Goal: Task Accomplishment & Management: Manage account settings

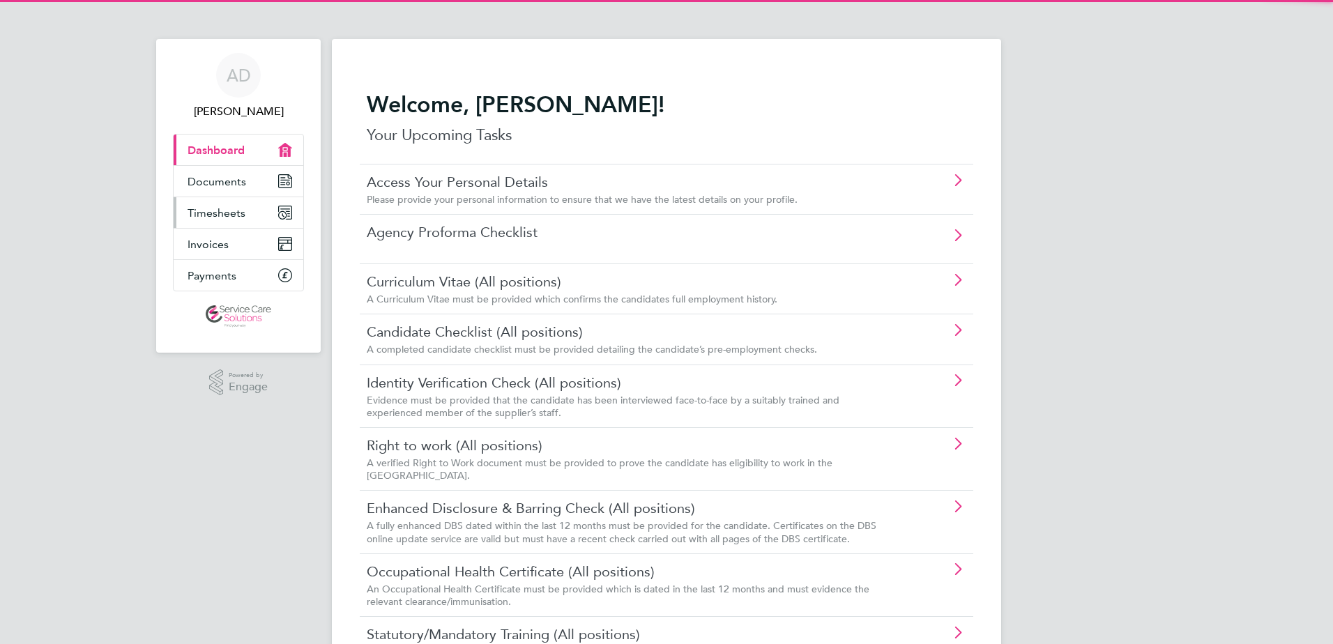
click at [221, 206] on span "Timesheets" at bounding box center [217, 212] width 58 height 13
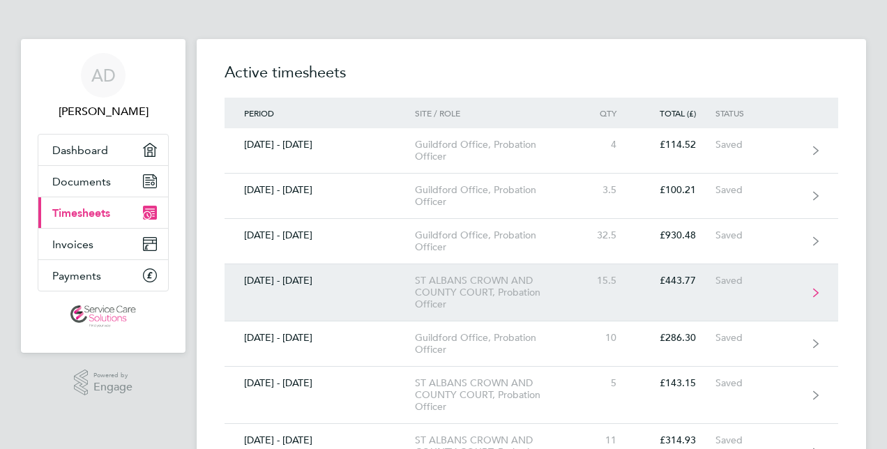
click at [441, 283] on div "ST ALBANS CROWN AND COUNTY COURT, Probation Officer" at bounding box center [495, 293] width 160 height 36
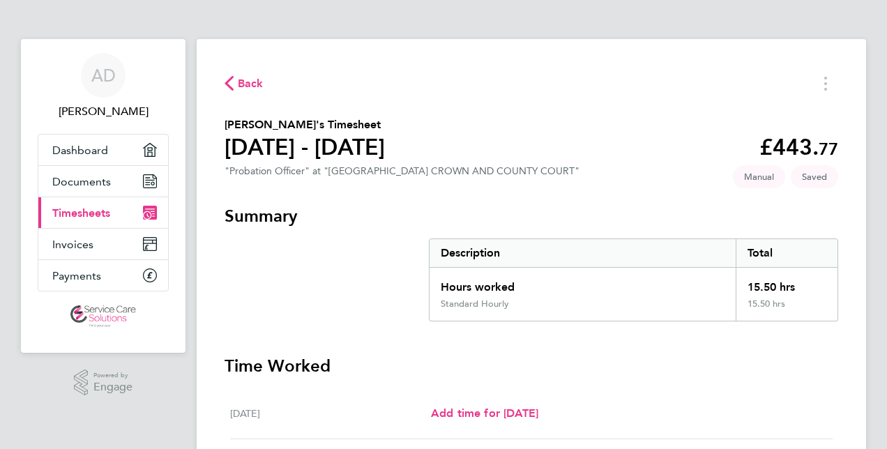
click at [247, 85] on span "Back" at bounding box center [251, 83] width 26 height 17
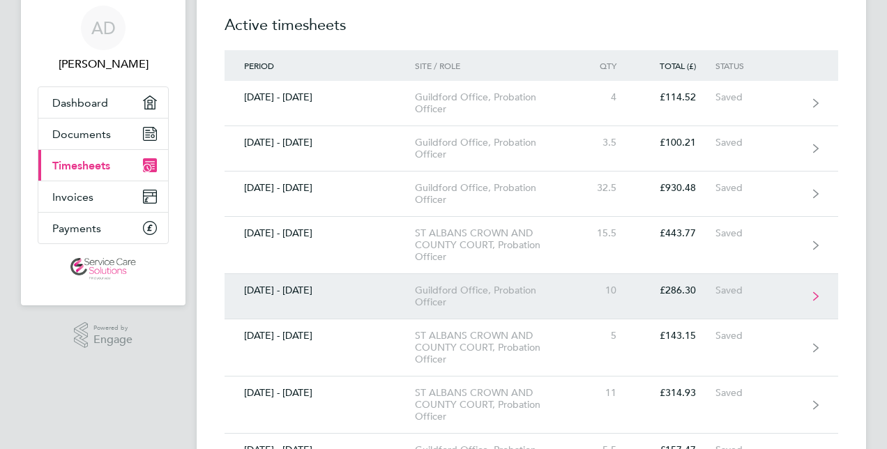
scroll to position [70, 0]
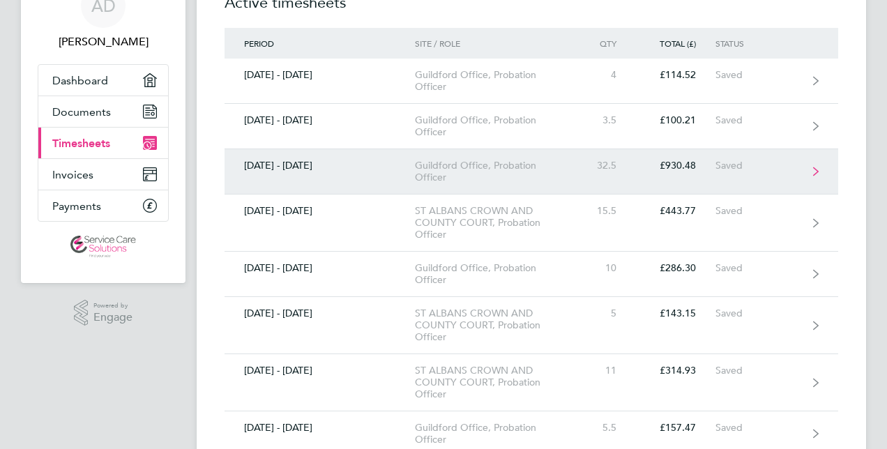
click at [308, 177] on link "[DATE] - [DATE] Guildford Office, Probation Officer 32.5 £930.48 Saved" at bounding box center [530, 171] width 613 height 45
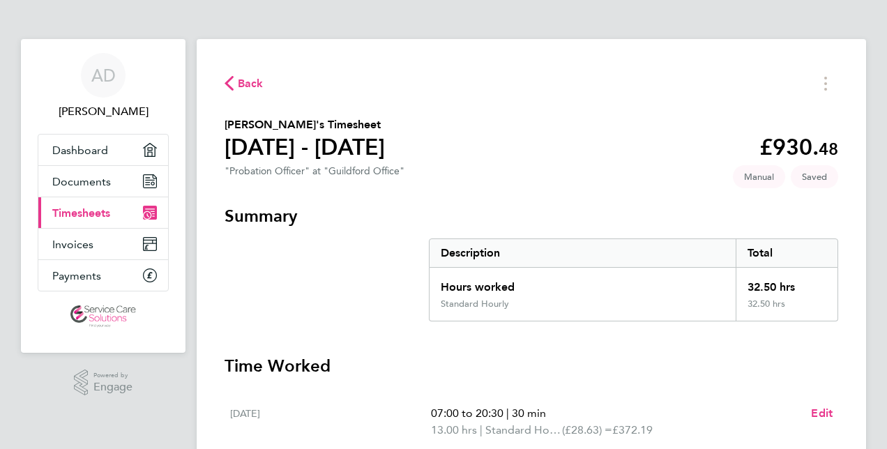
click at [245, 86] on span "Back" at bounding box center [251, 83] width 26 height 17
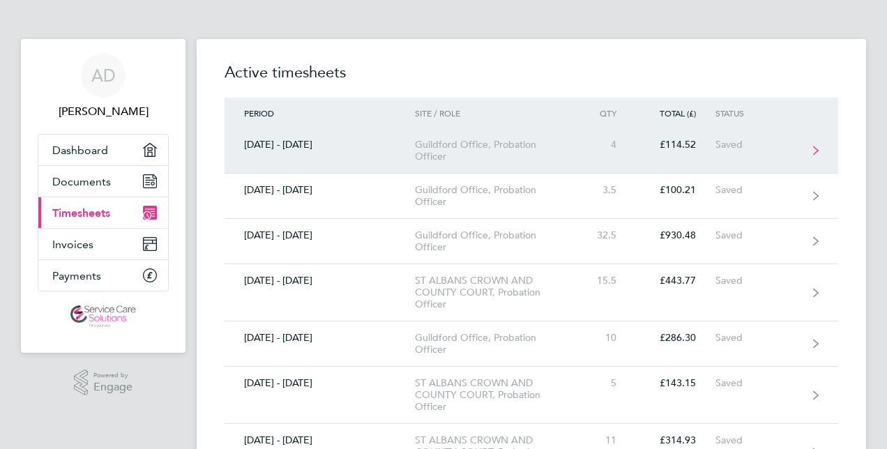
click at [420, 163] on link "[DATE] - [DATE] [GEOGRAPHIC_DATA] Office, Probation Officer 4 £114.52 Saved" at bounding box center [530, 150] width 613 height 45
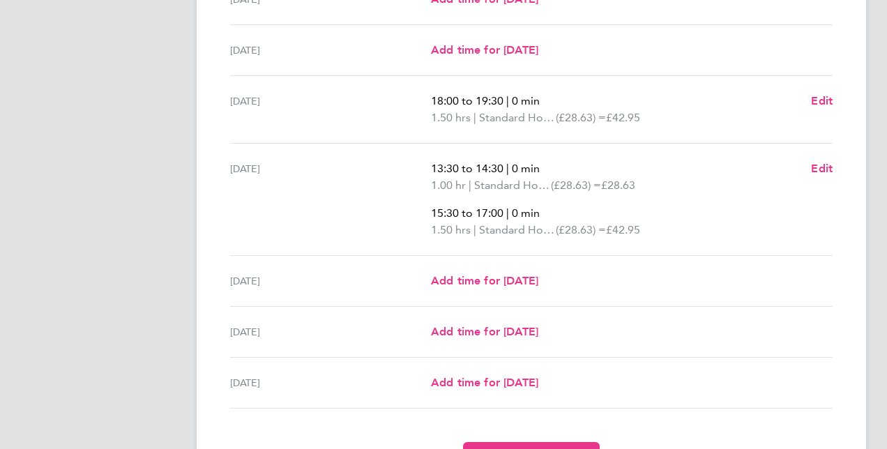
scroll to position [494, 0]
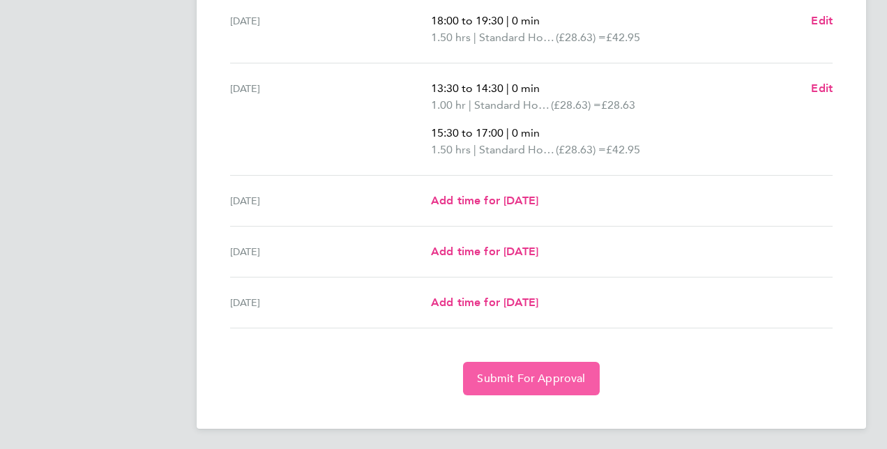
click at [484, 375] on span "Submit For Approval" at bounding box center [531, 379] width 108 height 14
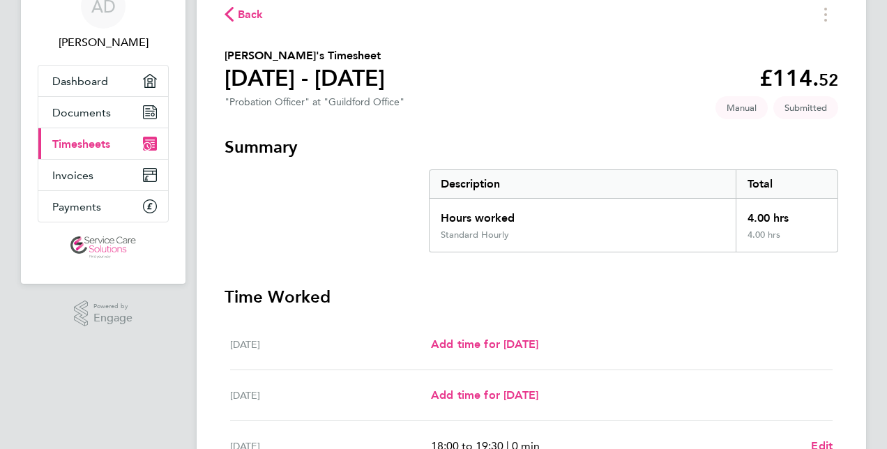
scroll to position [0, 0]
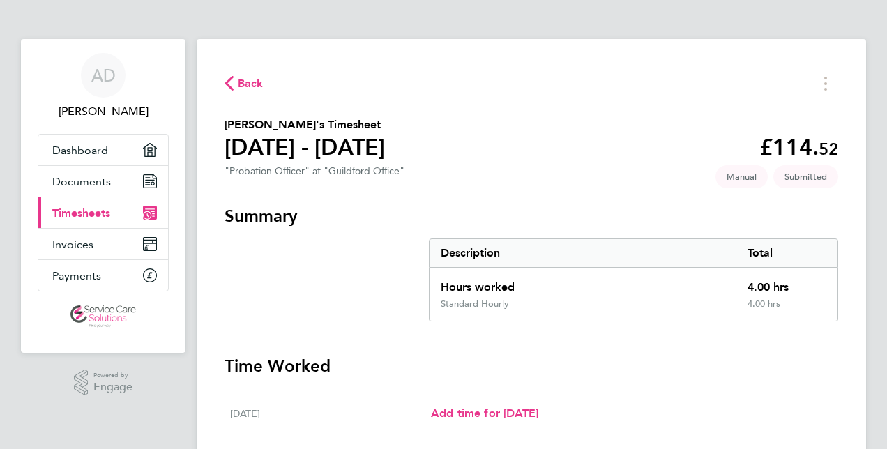
click at [250, 86] on span "Back" at bounding box center [251, 83] width 26 height 17
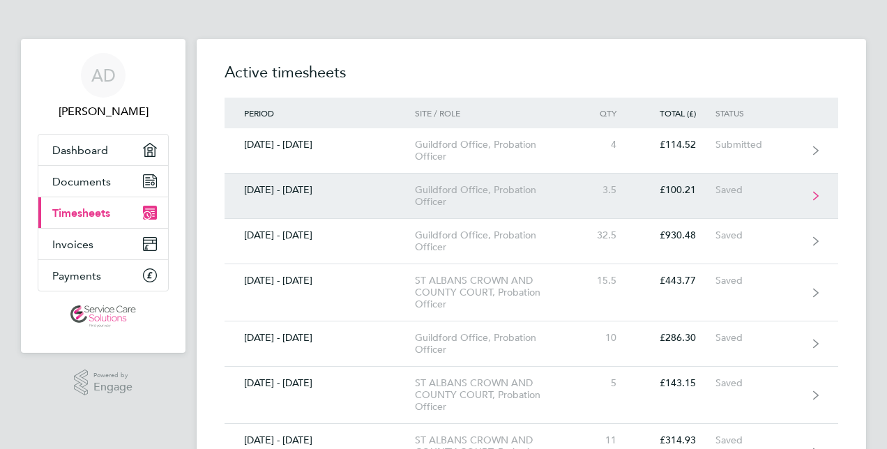
click at [356, 184] on div "[DATE] - [DATE]" at bounding box center [319, 190] width 190 height 12
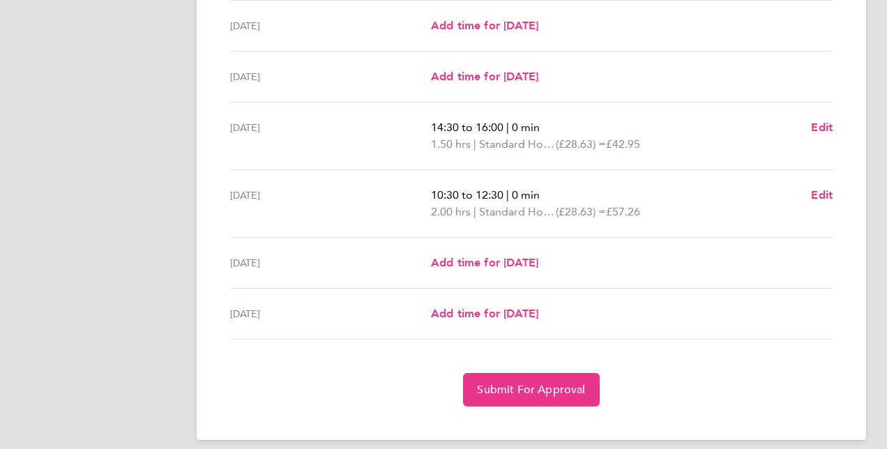
scroll to position [450, 0]
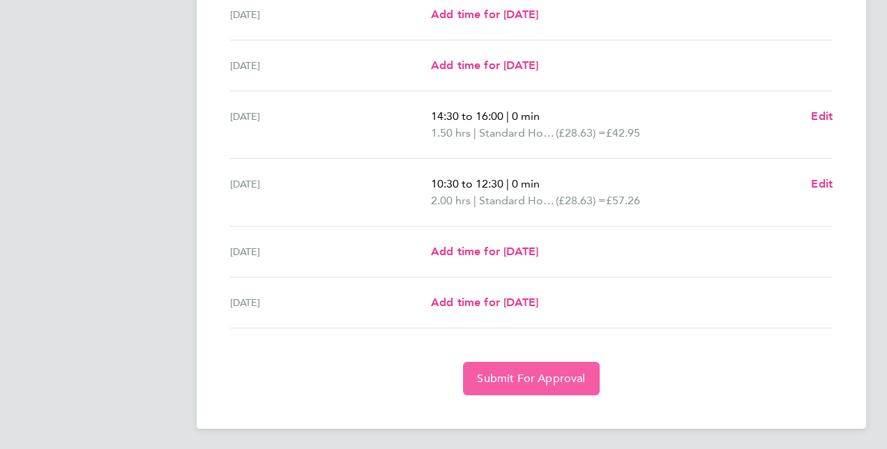
click at [499, 377] on span "Submit For Approval" at bounding box center [531, 379] width 108 height 14
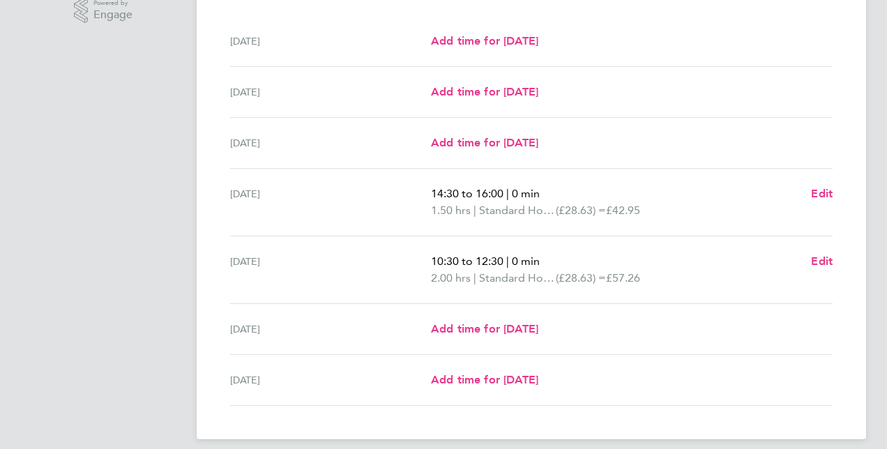
scroll to position [34, 0]
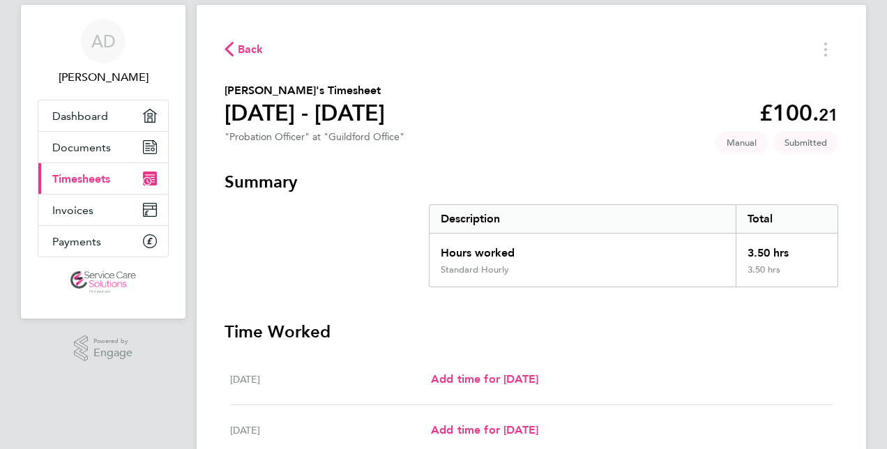
click at [257, 52] on span "Back" at bounding box center [251, 49] width 26 height 17
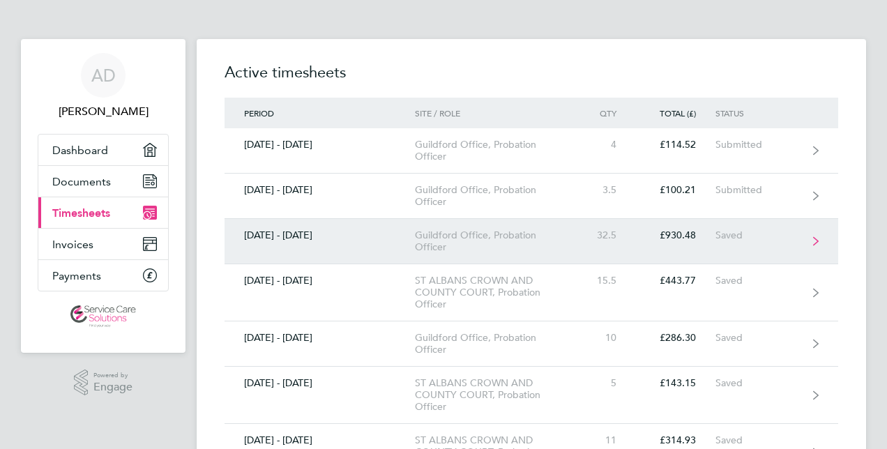
click at [319, 245] on link "[DATE] - [DATE] Guildford Office, Probation Officer 32.5 £930.48 Saved" at bounding box center [530, 241] width 613 height 45
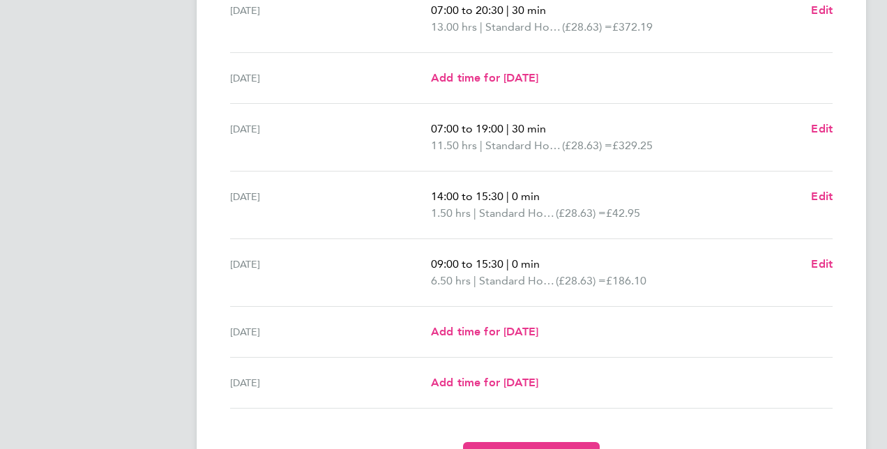
scroll to position [483, 0]
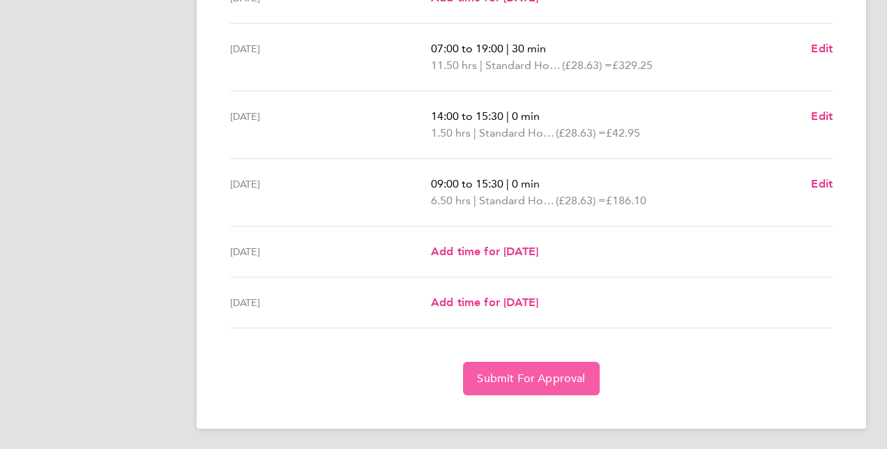
click at [484, 374] on span "Submit For Approval" at bounding box center [531, 379] width 108 height 14
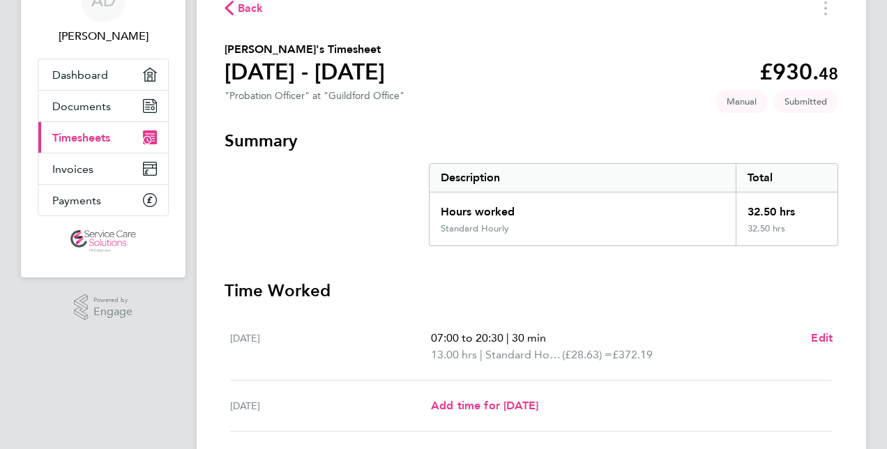
scroll to position [68, 0]
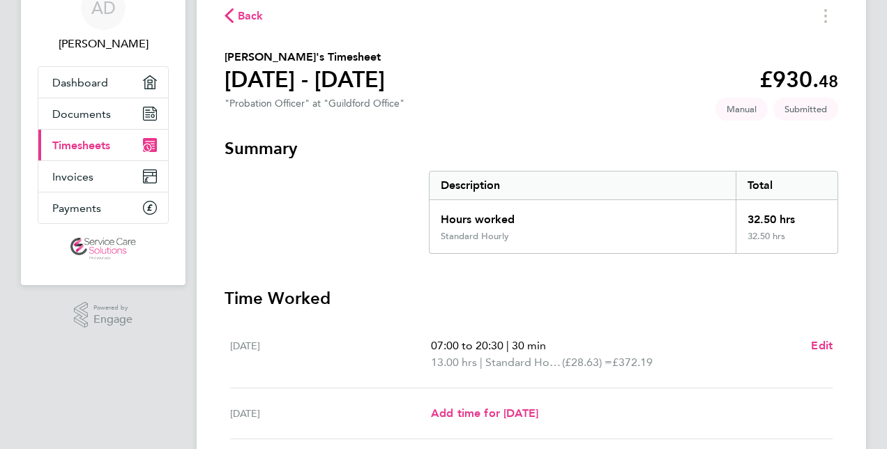
click at [238, 10] on span "Back" at bounding box center [251, 16] width 26 height 17
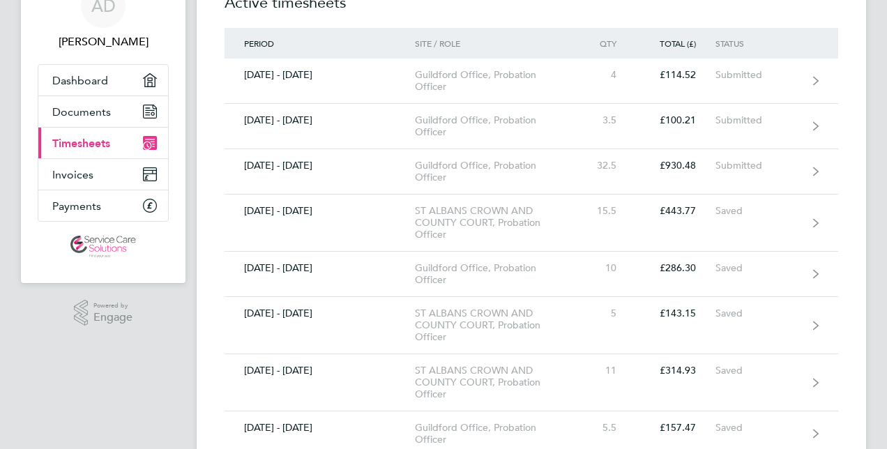
scroll to position [139, 0]
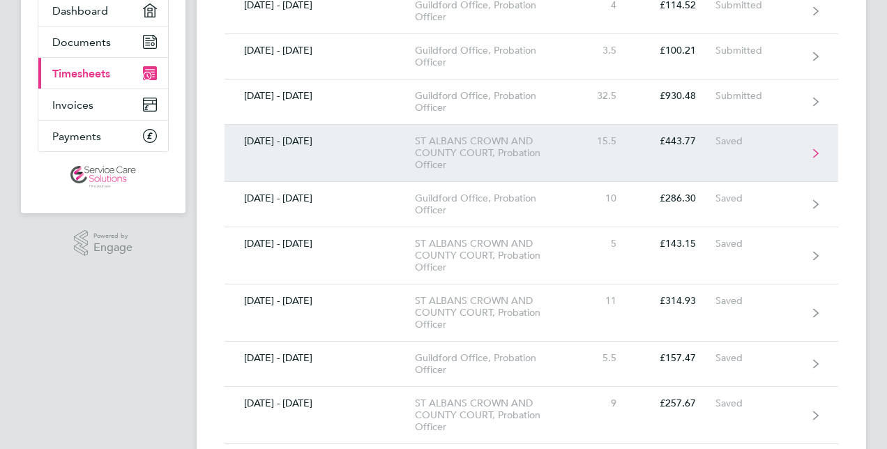
click at [310, 151] on link "[DATE] - [DATE] ST ALBANS CROWN AND COUNTY COURT, Probation Officer 15.5 £443.7…" at bounding box center [530, 153] width 613 height 57
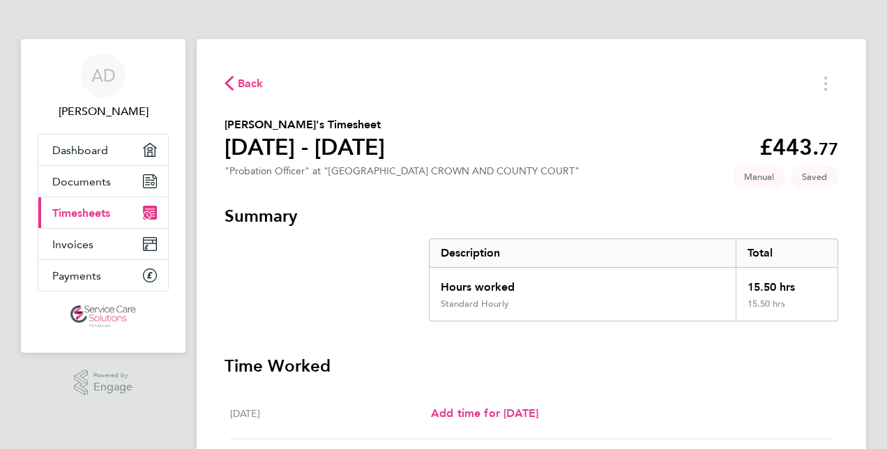
click at [243, 77] on span "Back" at bounding box center [251, 83] width 26 height 17
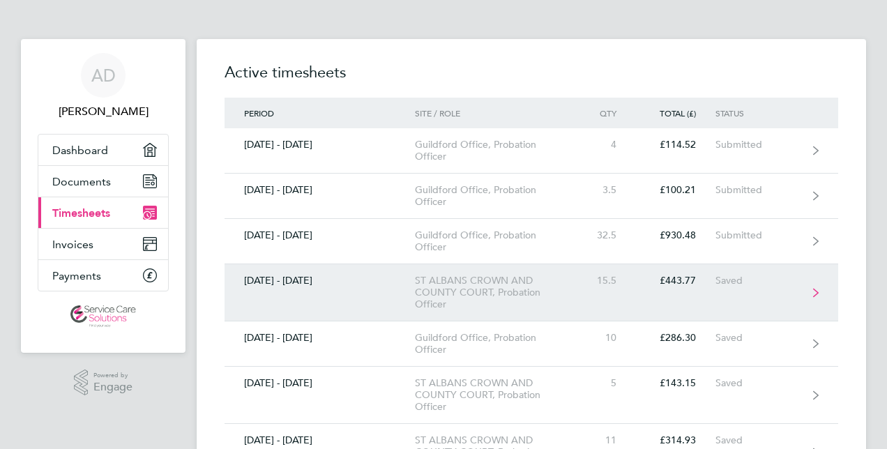
click at [356, 284] on div "[DATE] - [DATE]" at bounding box center [319, 281] width 190 height 12
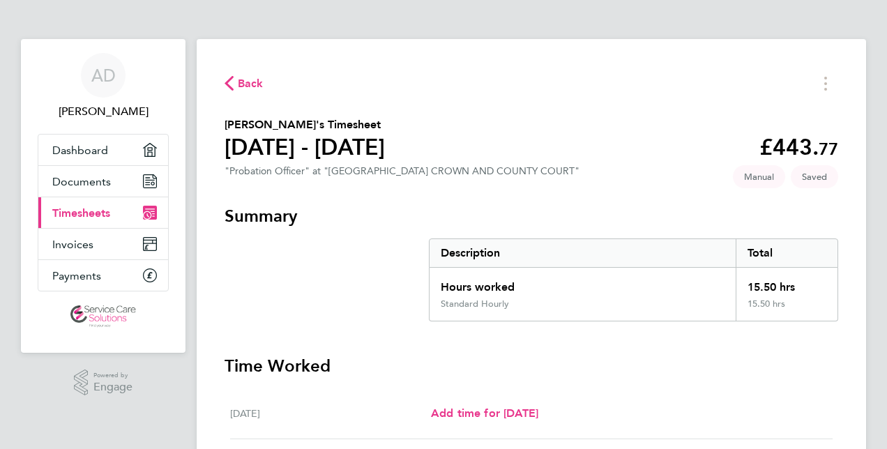
click at [245, 81] on span "Back" at bounding box center [251, 83] width 26 height 17
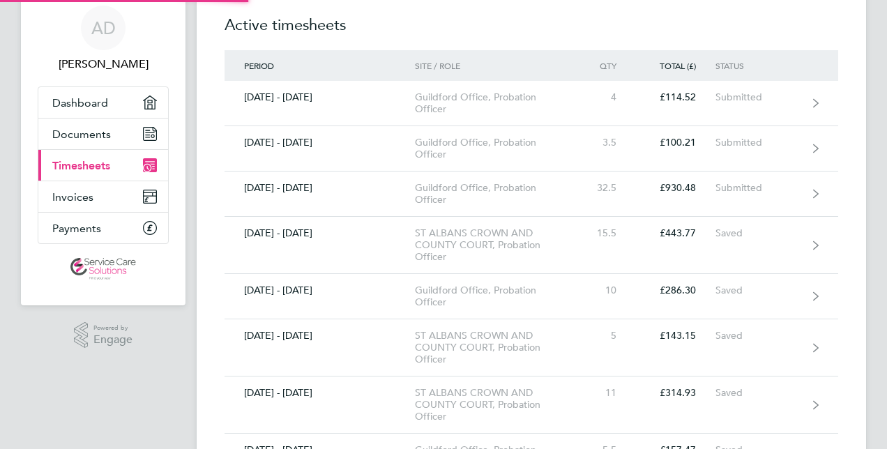
scroll to position [6, 0]
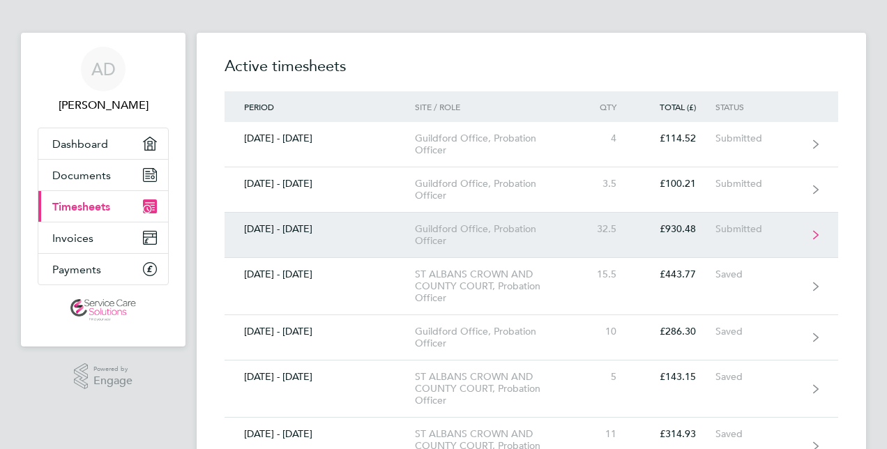
click at [367, 223] on div "[DATE] - [DATE]" at bounding box center [319, 229] width 190 height 12
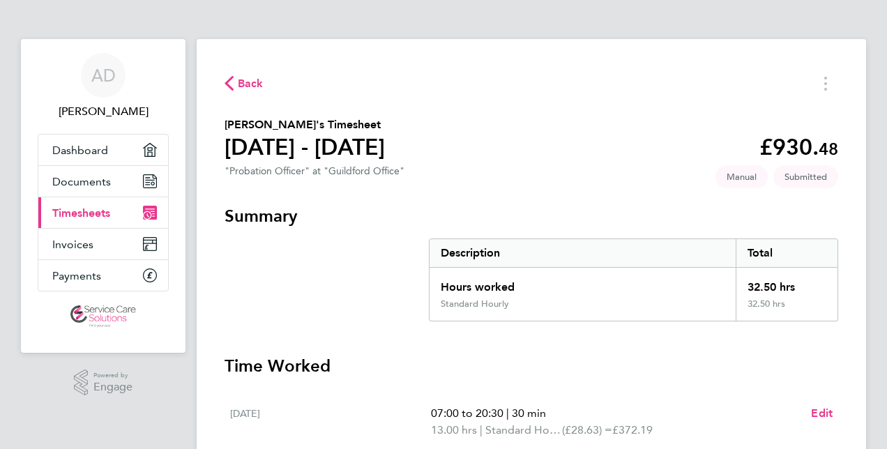
click at [252, 88] on span "Back" at bounding box center [251, 83] width 26 height 17
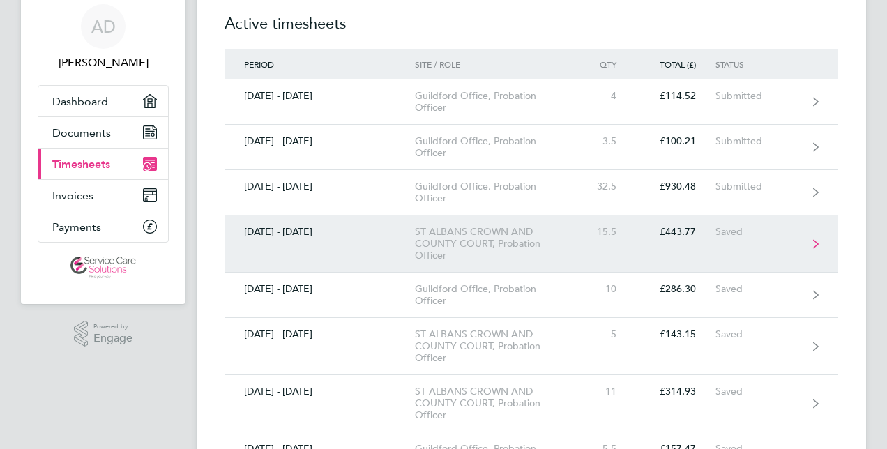
scroll to position [70, 0]
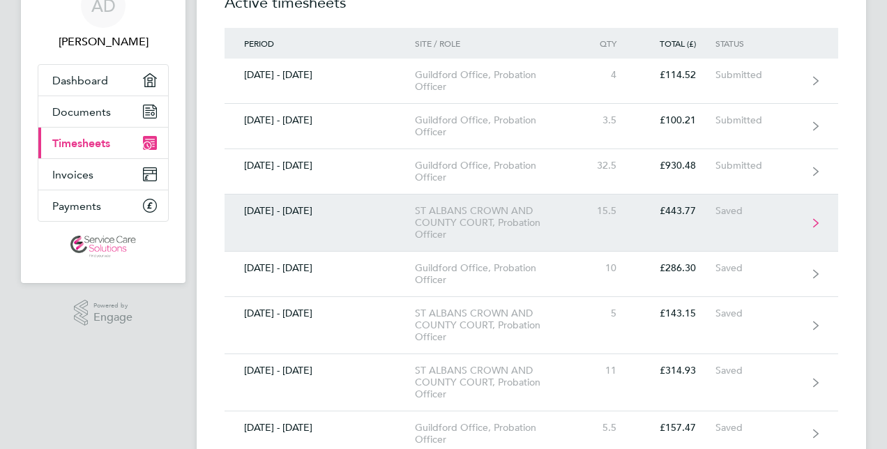
click at [316, 224] on link "[DATE] - [DATE] ST ALBANS CROWN AND COUNTY COURT, Probation Officer 15.5 £443.7…" at bounding box center [530, 222] width 613 height 57
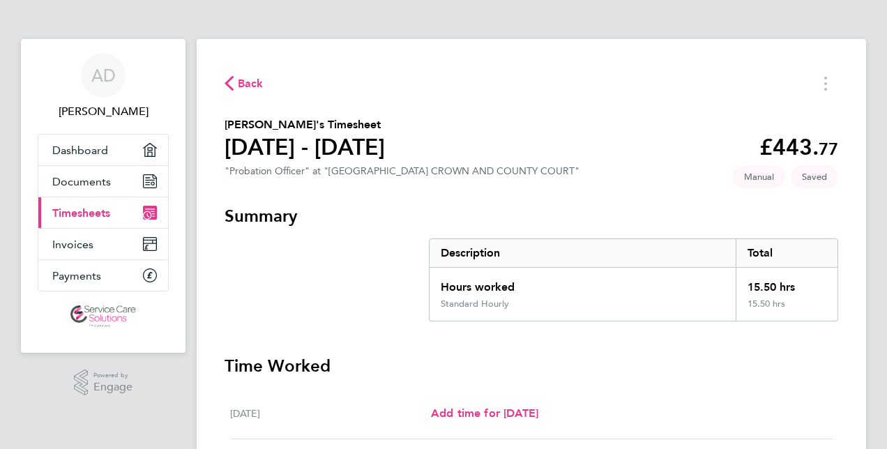
click at [239, 82] on span "Back" at bounding box center [251, 83] width 26 height 17
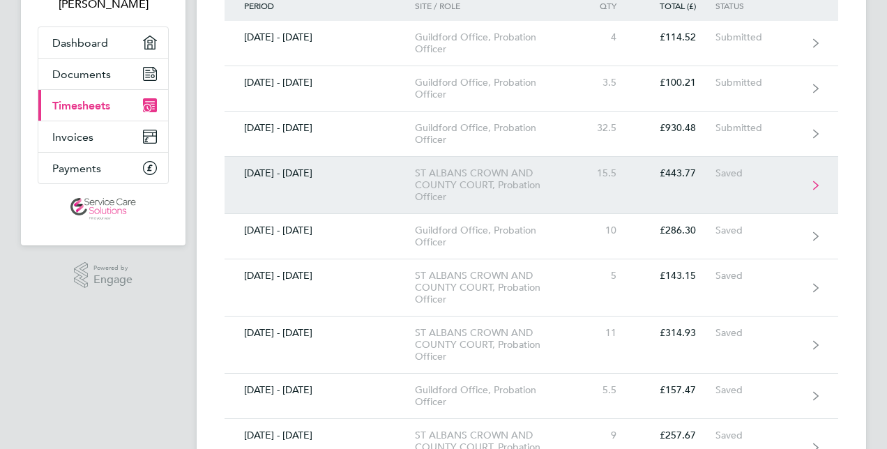
scroll to position [139, 0]
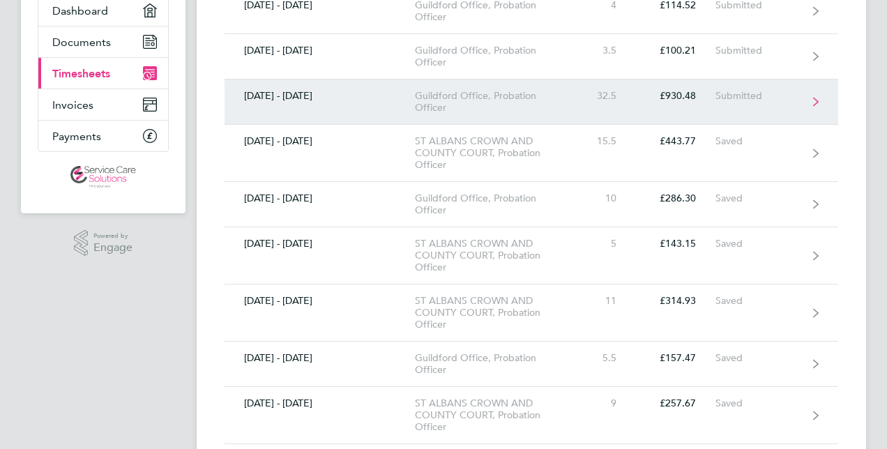
click at [358, 106] on link "[DATE] - [DATE] [GEOGRAPHIC_DATA] Office, Probation Officer 32.5 £930.48 Submit…" at bounding box center [530, 101] width 613 height 45
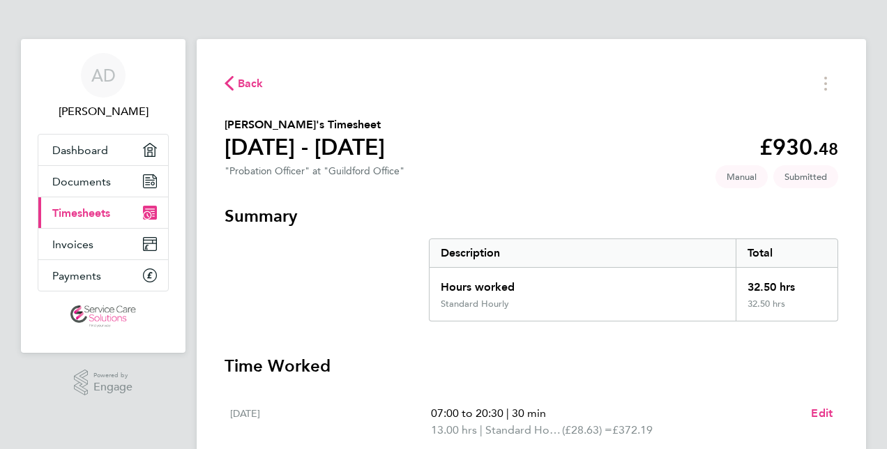
click at [257, 81] on span "Back" at bounding box center [251, 83] width 26 height 17
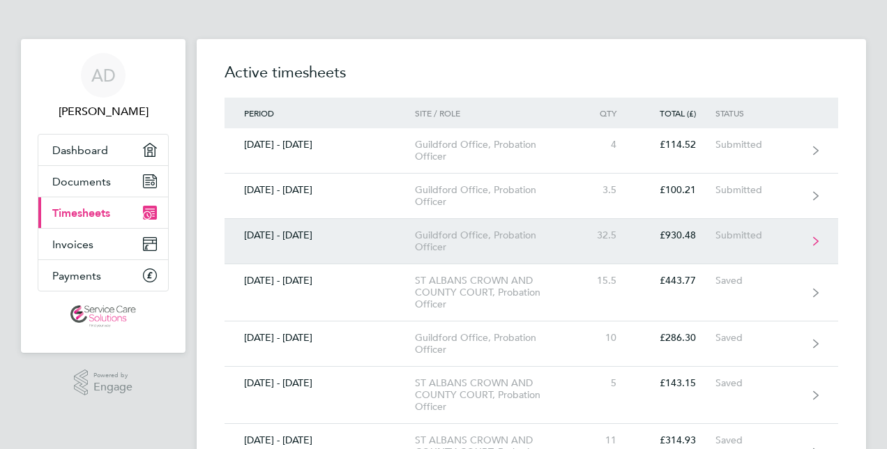
scroll to position [70, 0]
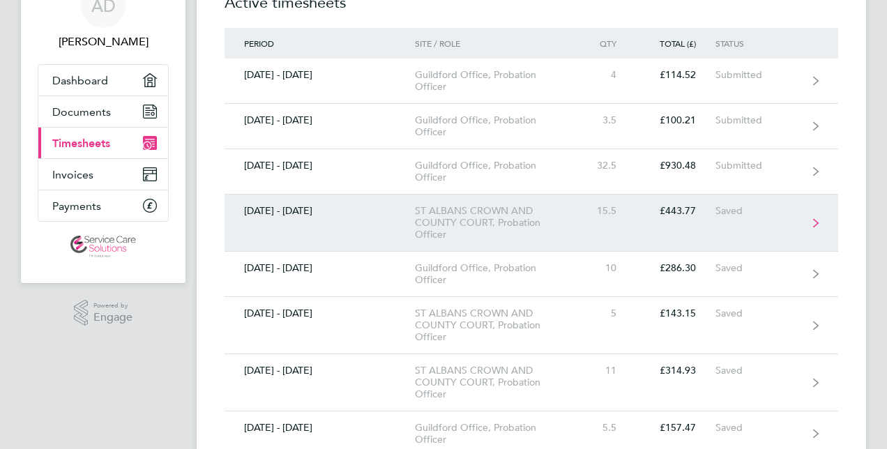
click at [395, 212] on div "[DATE] - [DATE]" at bounding box center [319, 211] width 190 height 12
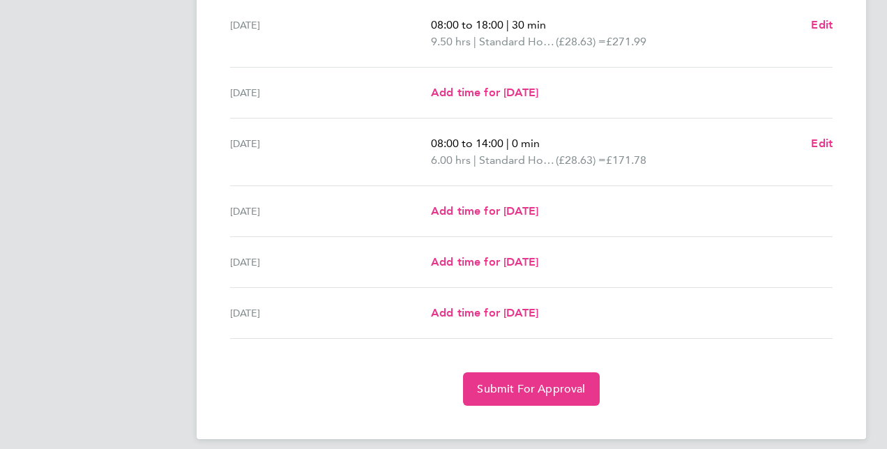
scroll to position [450, 0]
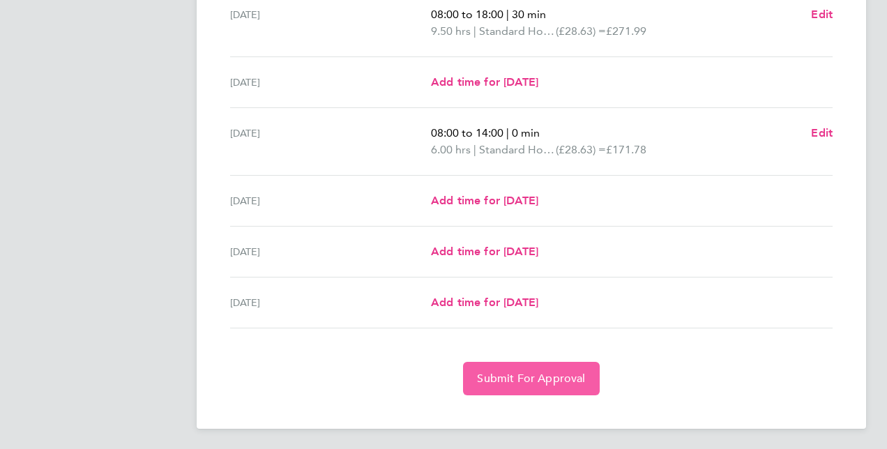
click at [528, 380] on span "Submit For Approval" at bounding box center [531, 379] width 108 height 14
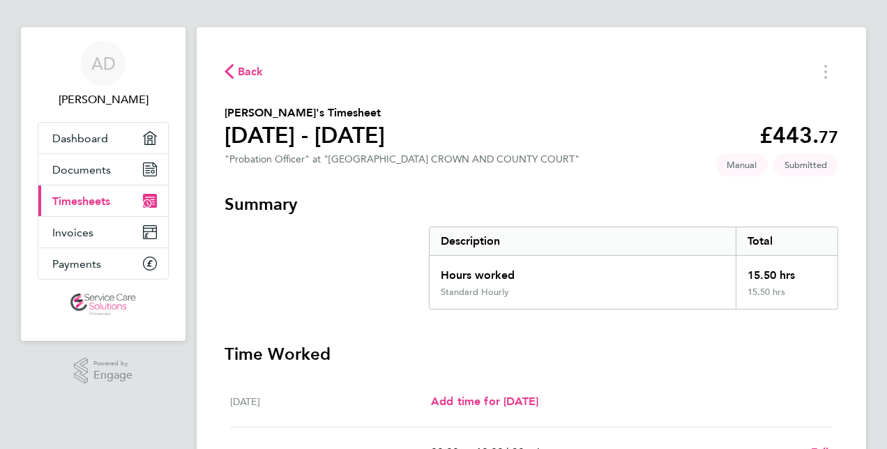
scroll to position [0, 0]
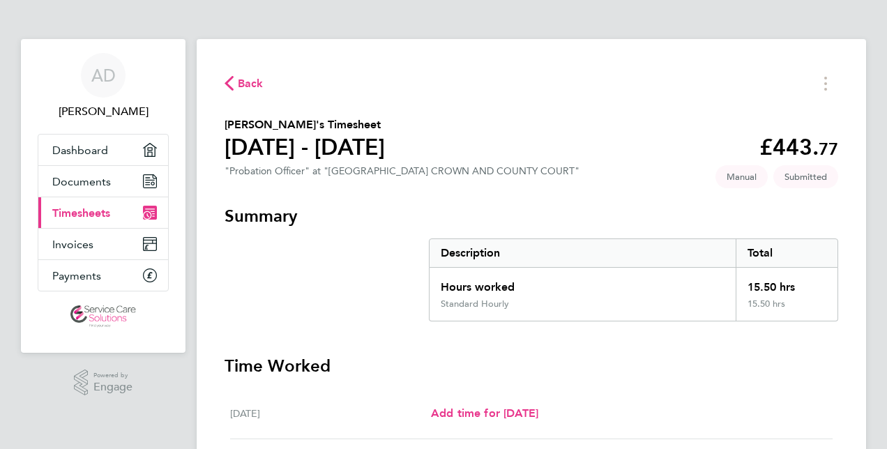
click at [240, 85] on span "Back" at bounding box center [251, 83] width 26 height 17
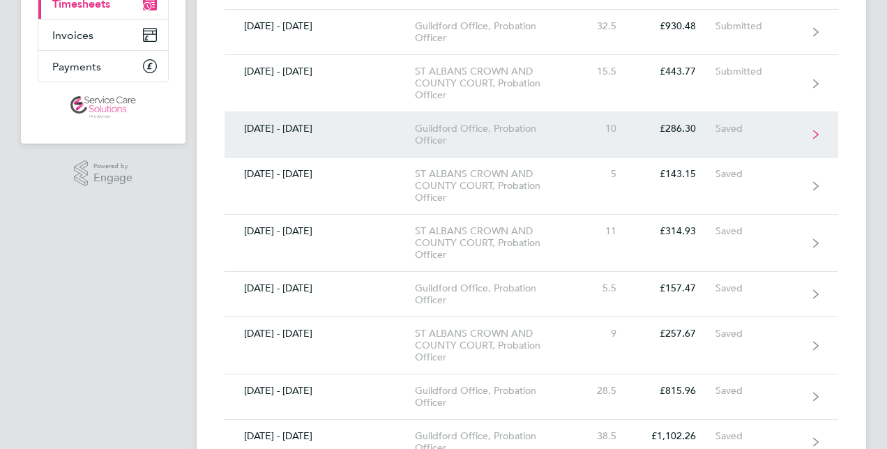
click at [279, 141] on link "[DATE] - [DATE] [GEOGRAPHIC_DATA] Office, Probation Officer 10 £286.30 Saved" at bounding box center [530, 134] width 613 height 45
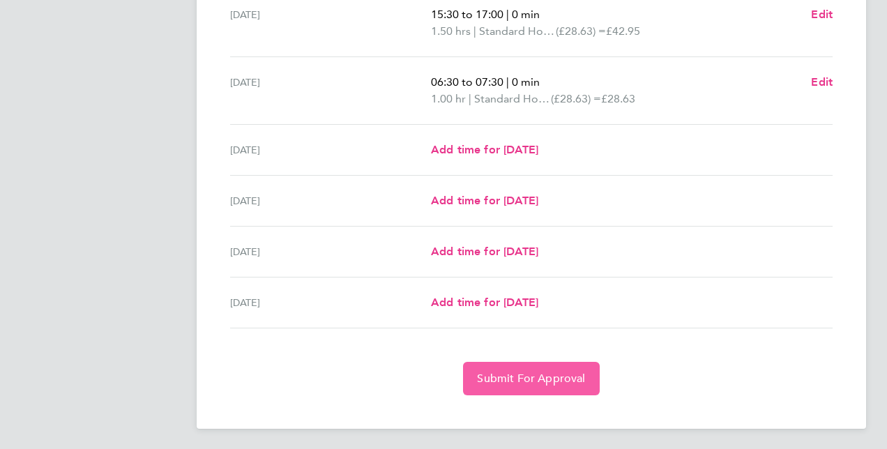
click at [509, 376] on span "Submit For Approval" at bounding box center [531, 379] width 108 height 14
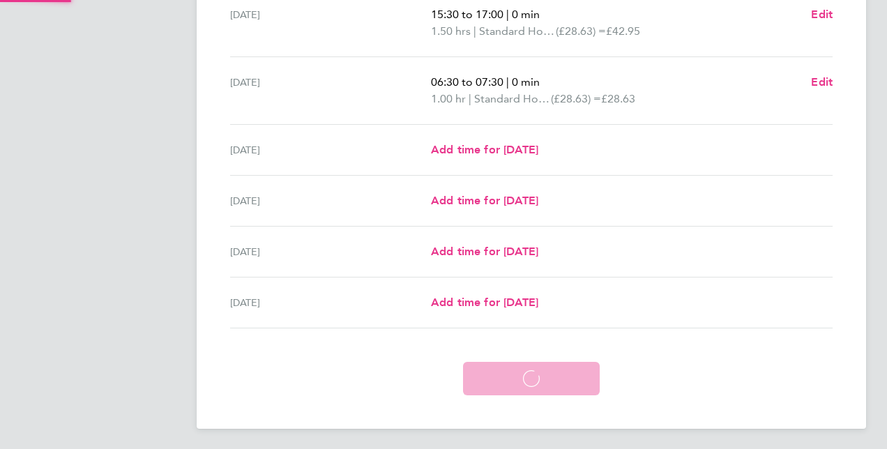
scroll to position [399, 0]
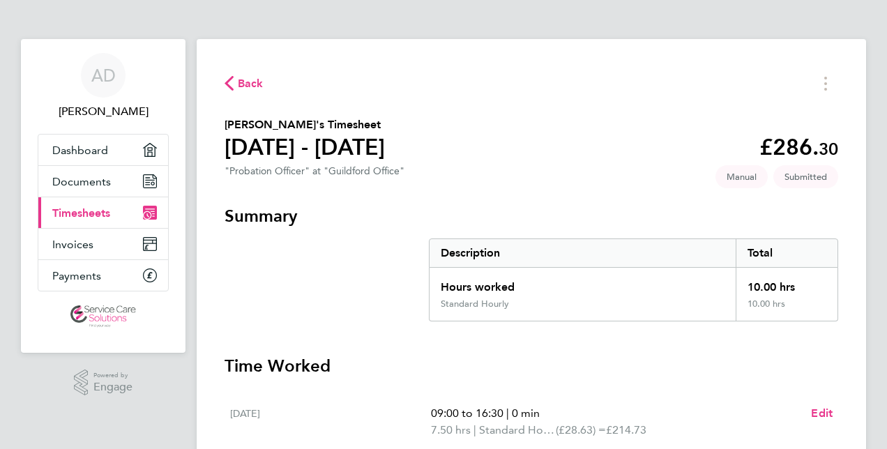
click at [245, 82] on span "Back" at bounding box center [251, 83] width 26 height 17
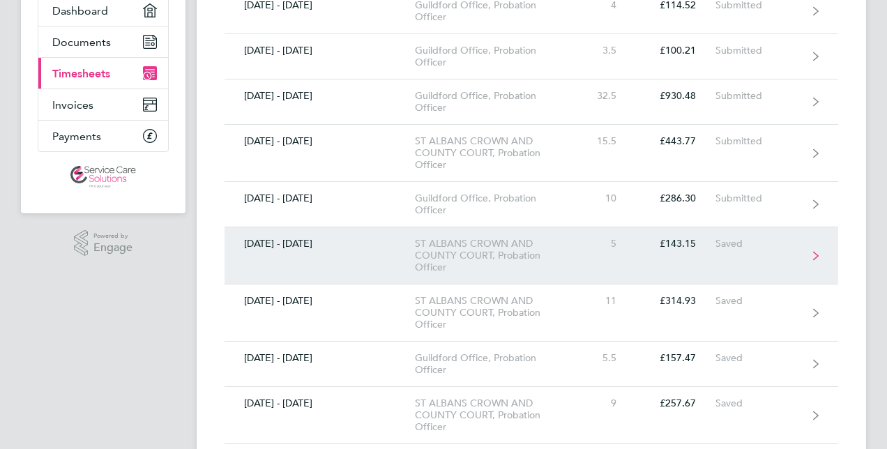
click at [357, 247] on div "[DATE] - [DATE]" at bounding box center [319, 244] width 190 height 12
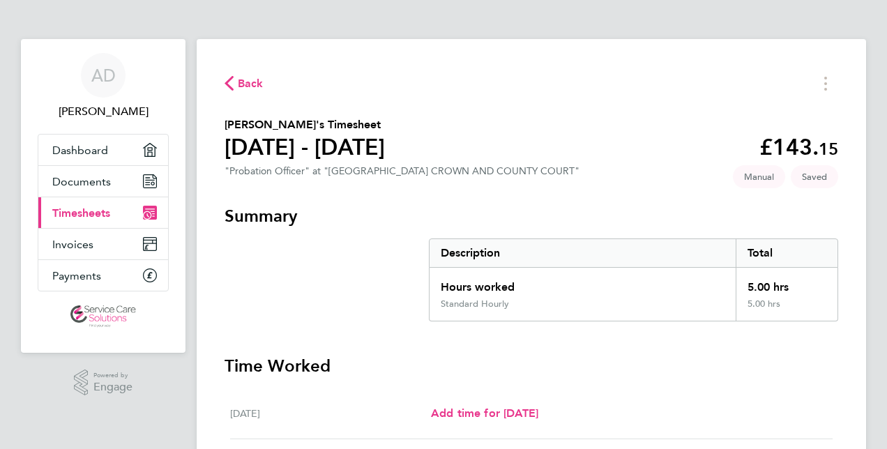
click at [240, 82] on span "Back" at bounding box center [251, 83] width 26 height 17
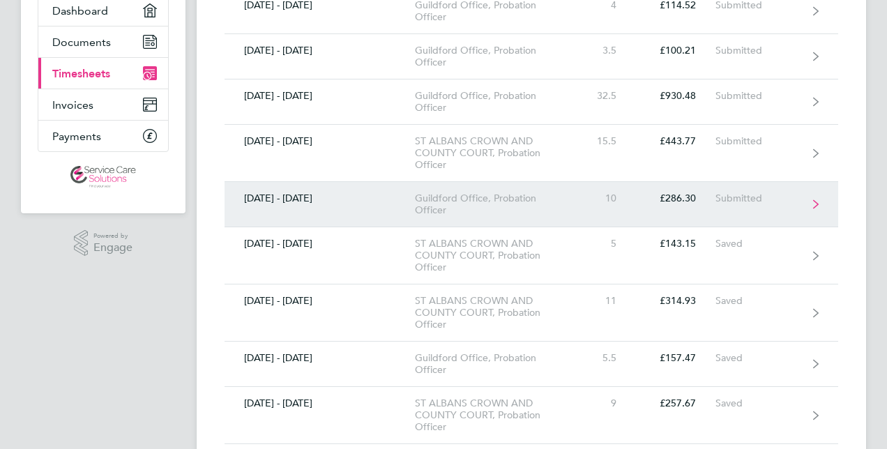
click at [330, 213] on link "[DATE] - [DATE] Guildford Office, Probation Officer 10 £286.30 Submitted" at bounding box center [530, 204] width 613 height 45
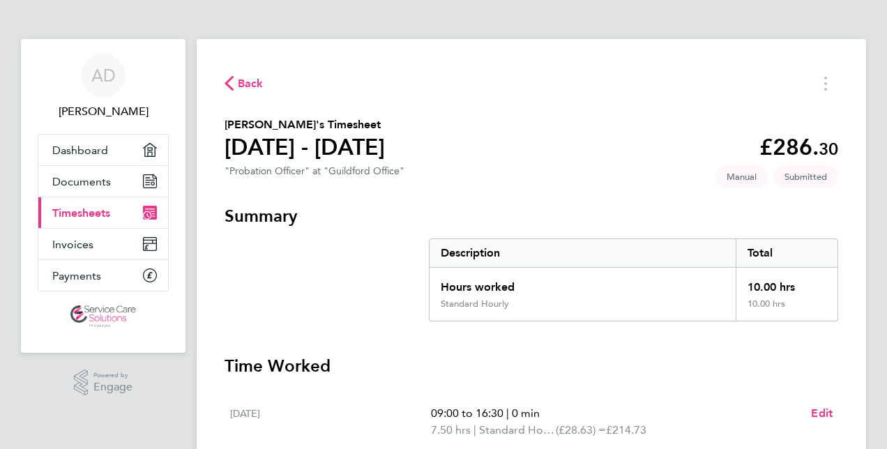
click at [252, 88] on span "Back" at bounding box center [251, 83] width 26 height 17
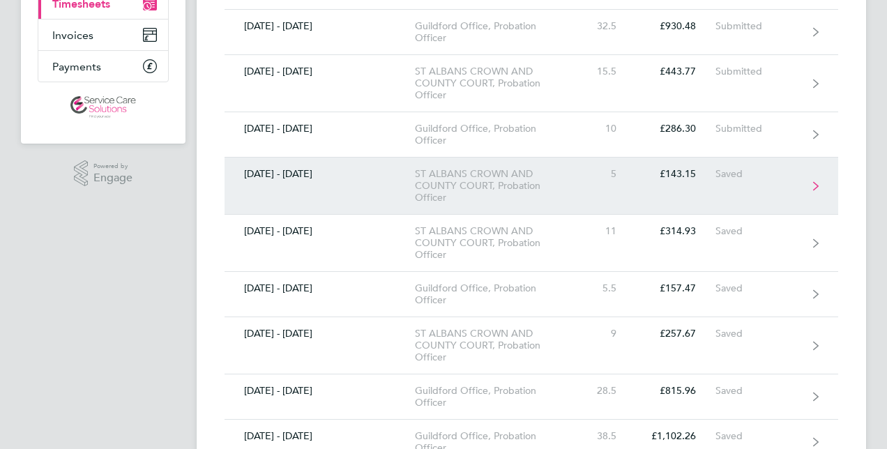
click at [337, 185] on link "[DATE] - [DATE] ST ALBANS CROWN AND COUNTY COURT, Probation Officer 5 £143.15 S…" at bounding box center [530, 186] width 613 height 57
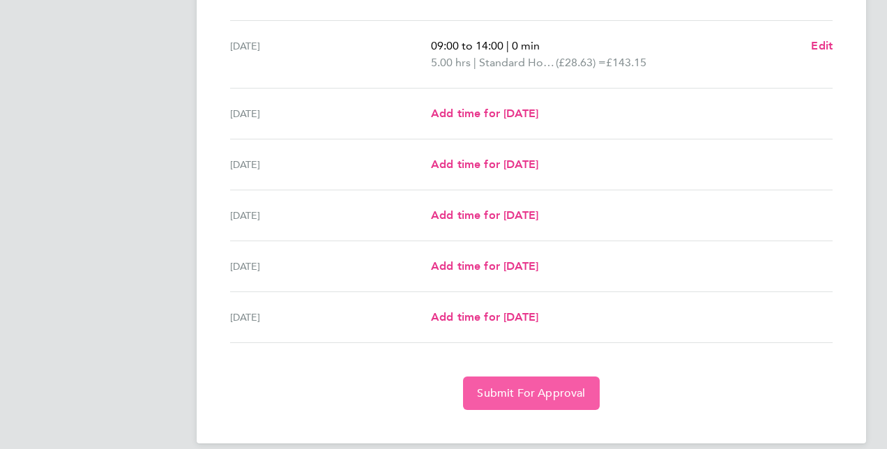
click at [494, 392] on span "Submit For Approval" at bounding box center [531, 393] width 108 height 14
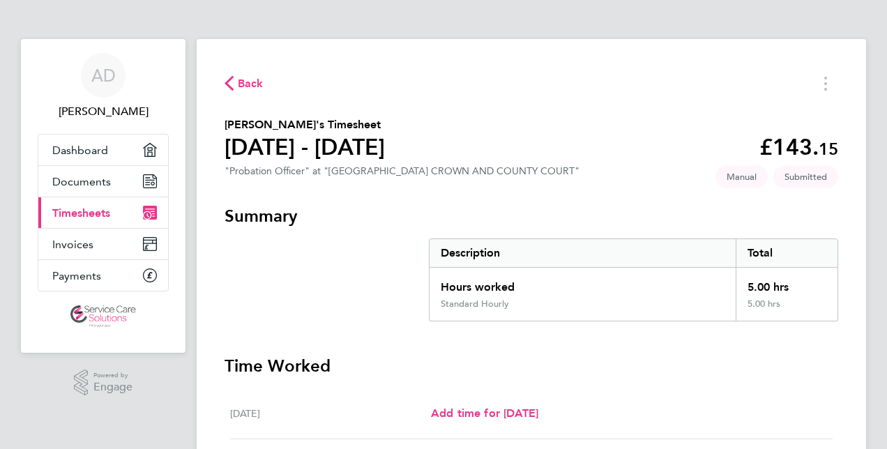
click at [248, 81] on span "Back" at bounding box center [251, 83] width 26 height 17
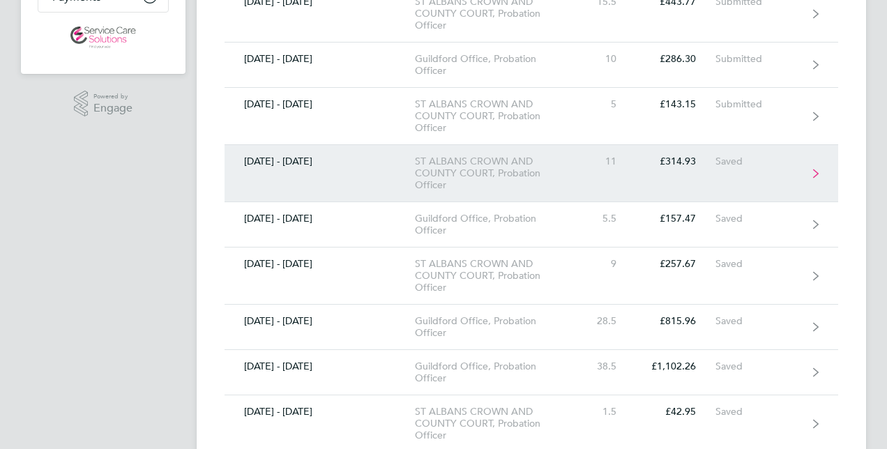
click at [277, 177] on link "[DATE] - [DATE] ST ALBANS CROWN AND COUNTY COURT, Probation Officer 11 £314.93 …" at bounding box center [530, 173] width 613 height 57
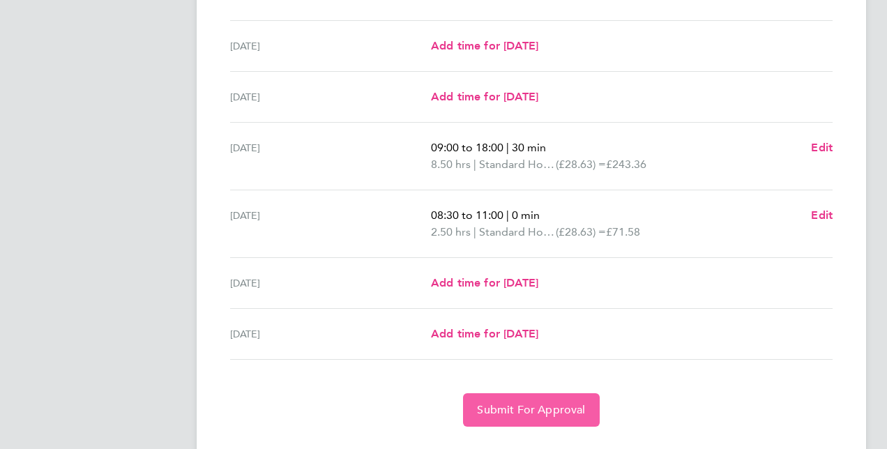
click at [488, 405] on span "Submit For Approval" at bounding box center [531, 410] width 108 height 14
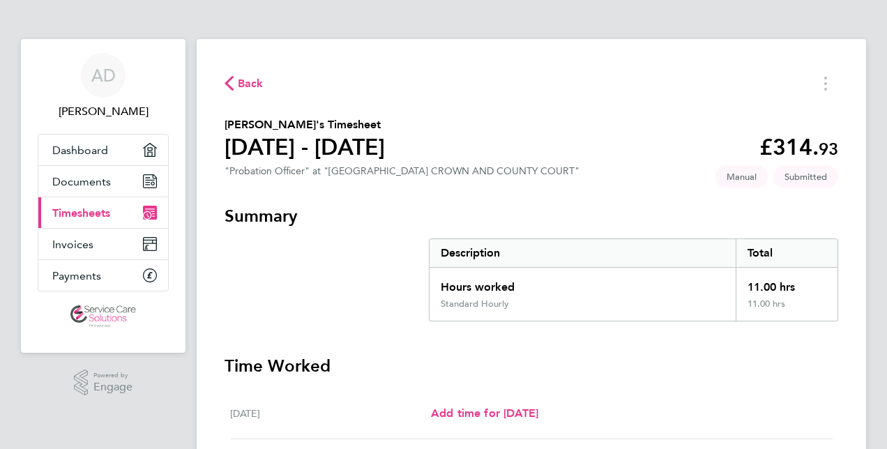
click at [247, 79] on span "Back" at bounding box center [251, 83] width 26 height 17
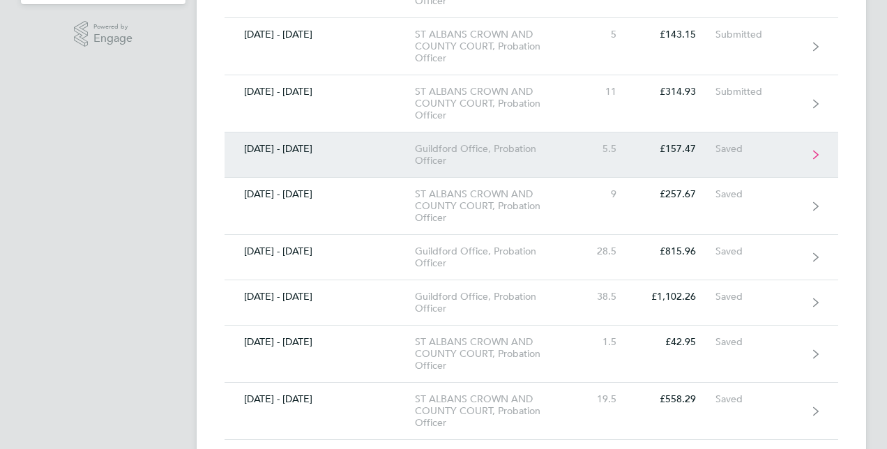
click at [280, 140] on link "[DATE] - [DATE] [GEOGRAPHIC_DATA] Office, Probation Officer 5.5 £157.47 Saved" at bounding box center [530, 154] width 613 height 45
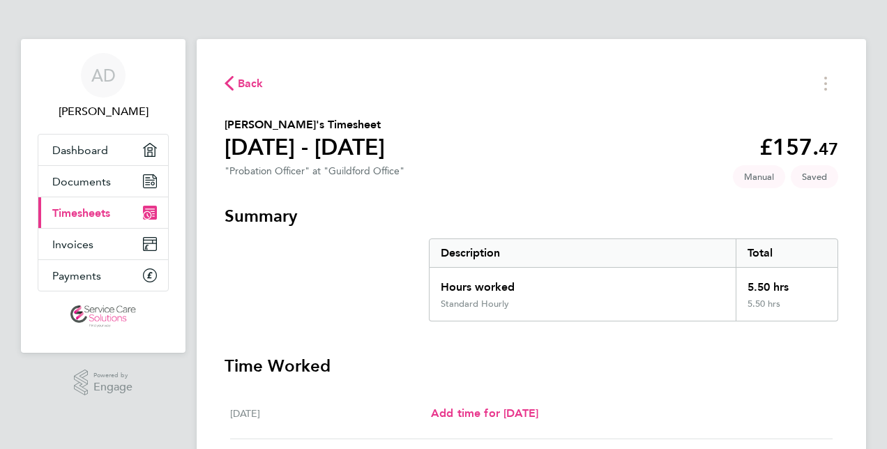
click at [252, 87] on span "Back" at bounding box center [251, 83] width 26 height 17
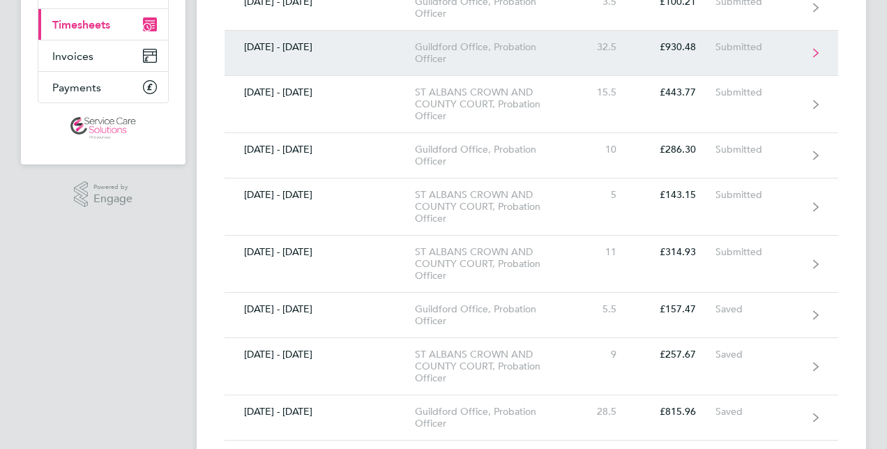
scroll to position [209, 0]
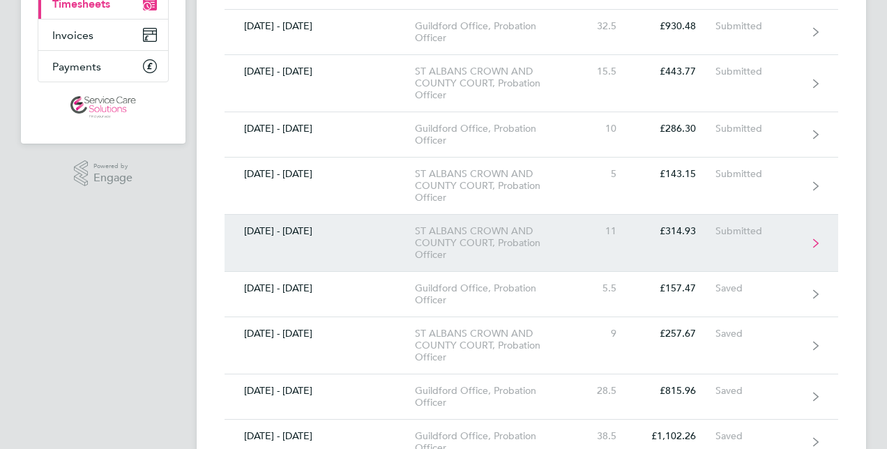
click at [313, 254] on link "[DATE] - [DATE] ST ALBANS CROWN AND COUNTY COURT, Probation Officer 11 £314.93 …" at bounding box center [530, 243] width 613 height 57
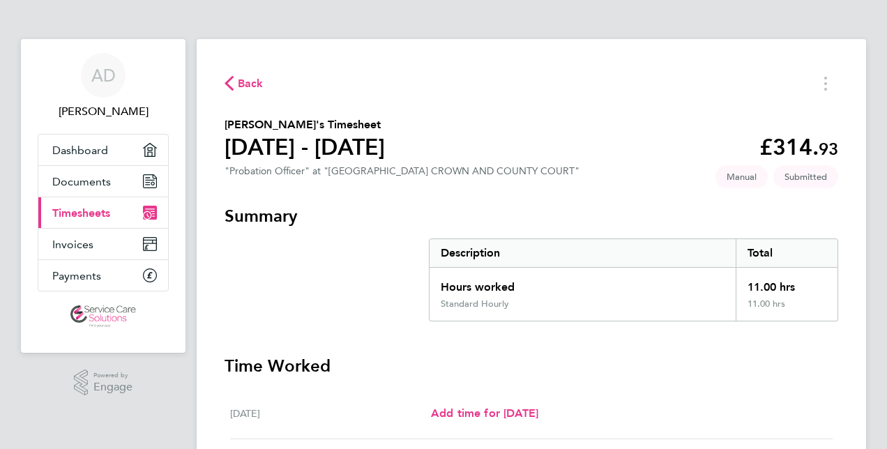
click at [232, 84] on icon "button" at bounding box center [228, 83] width 9 height 15
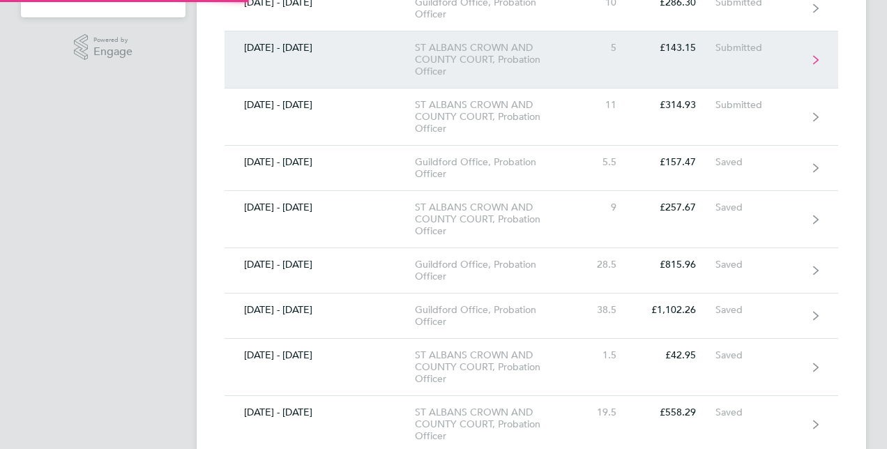
scroll to position [349, 0]
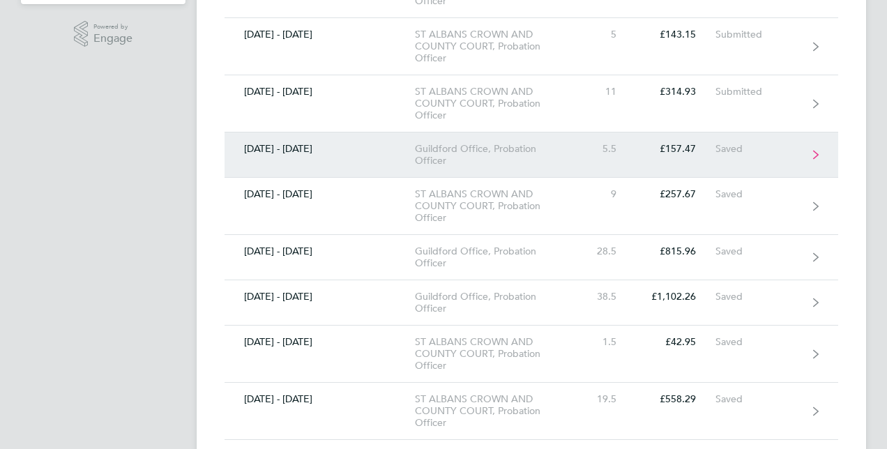
click at [336, 165] on link "[DATE] - [DATE] [GEOGRAPHIC_DATA] Office, Probation Officer 5.5 £157.47 Saved" at bounding box center [530, 154] width 613 height 45
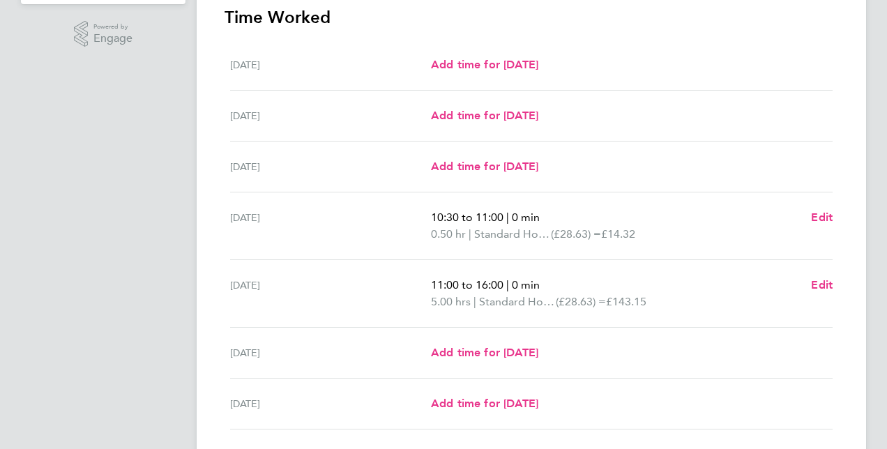
scroll to position [450, 0]
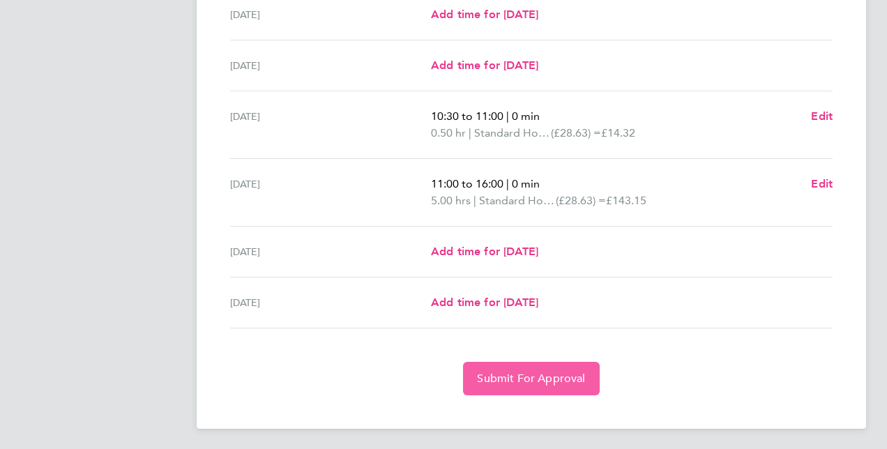
click at [482, 372] on span "Submit For Approval" at bounding box center [531, 379] width 108 height 14
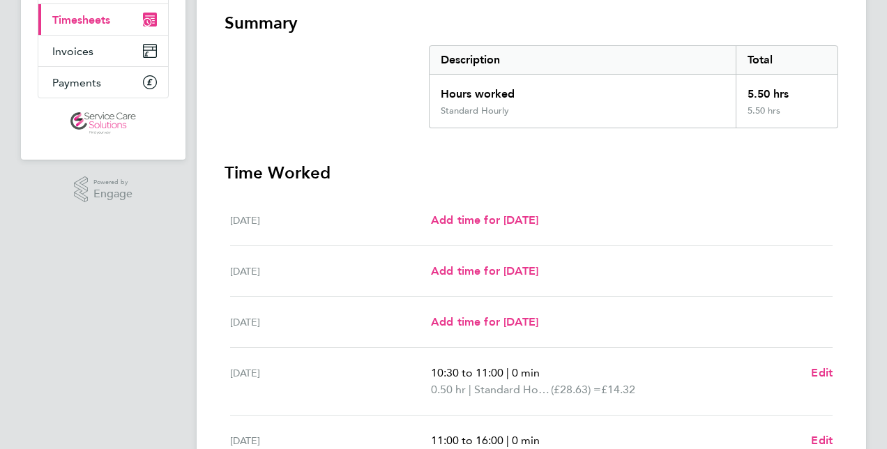
scroll to position [34, 0]
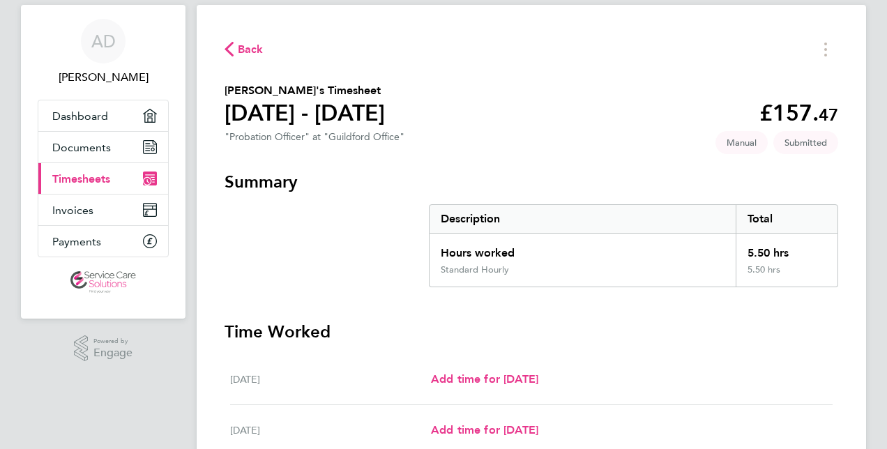
click at [251, 54] on span "Back" at bounding box center [251, 49] width 26 height 17
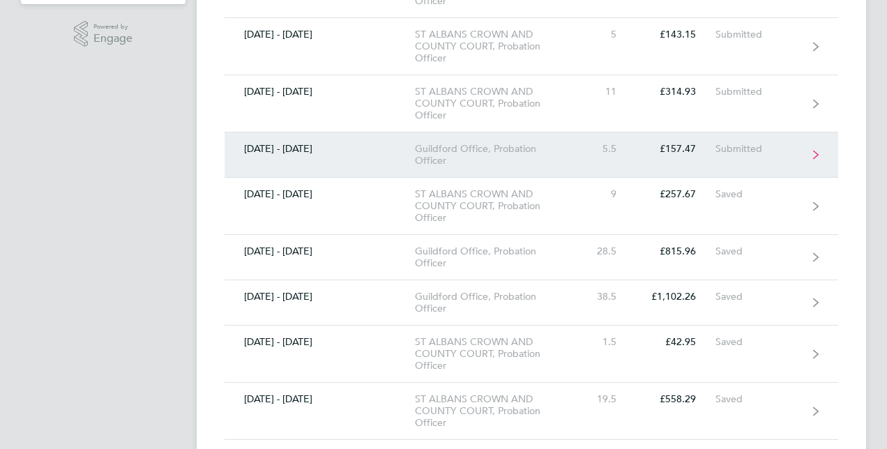
scroll to position [418, 0]
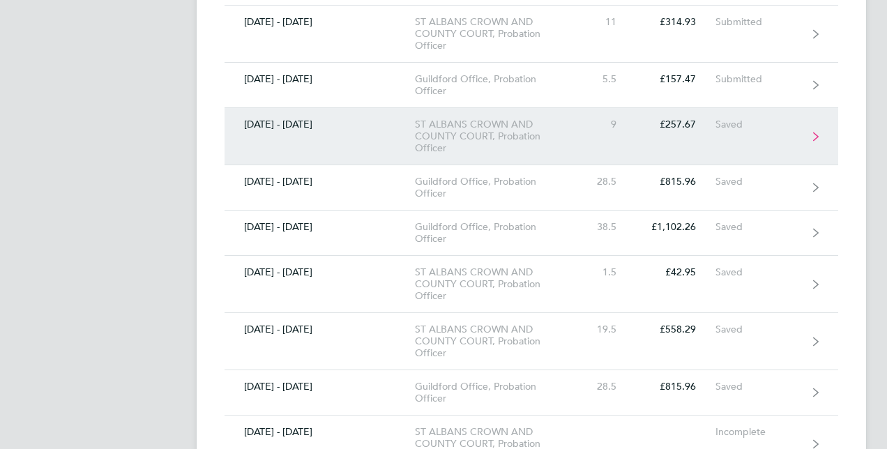
click at [361, 125] on div "[DATE] - [DATE]" at bounding box center [319, 125] width 190 height 12
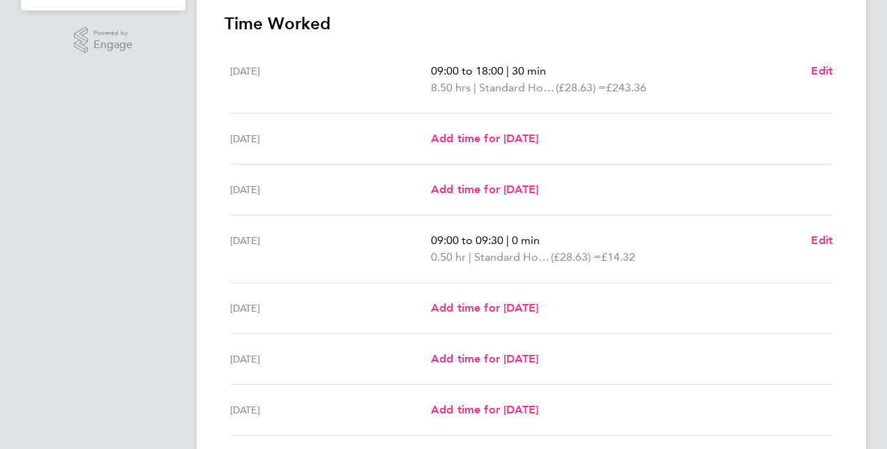
scroll to position [450, 0]
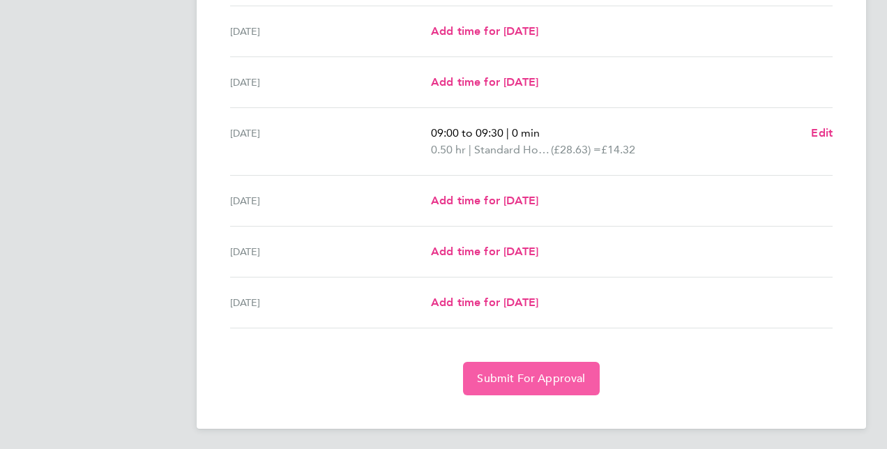
click at [489, 372] on span "Submit For Approval" at bounding box center [531, 379] width 108 height 14
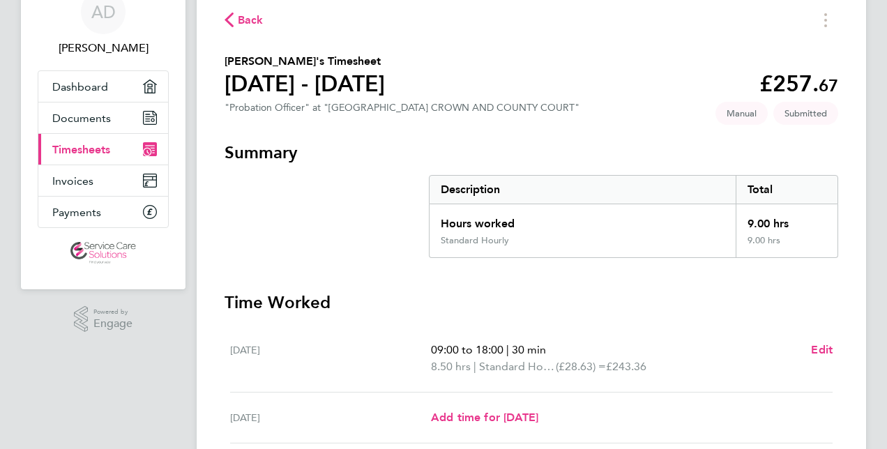
scroll to position [0, 0]
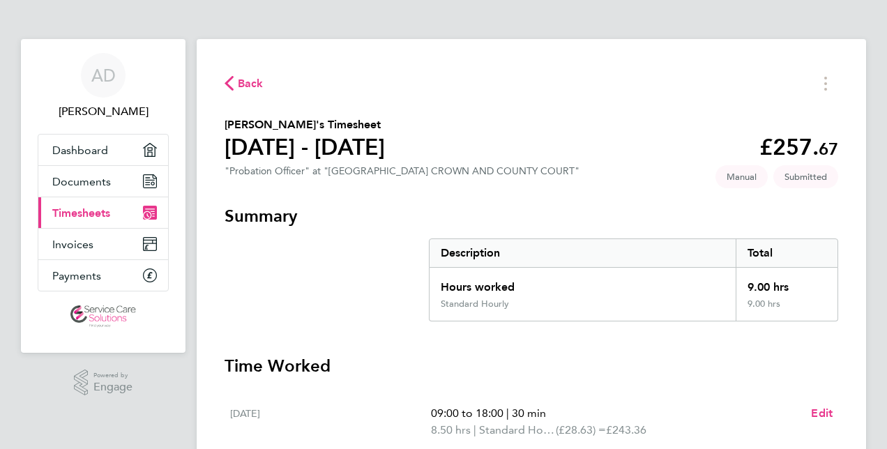
click at [247, 78] on span "Back" at bounding box center [251, 83] width 26 height 17
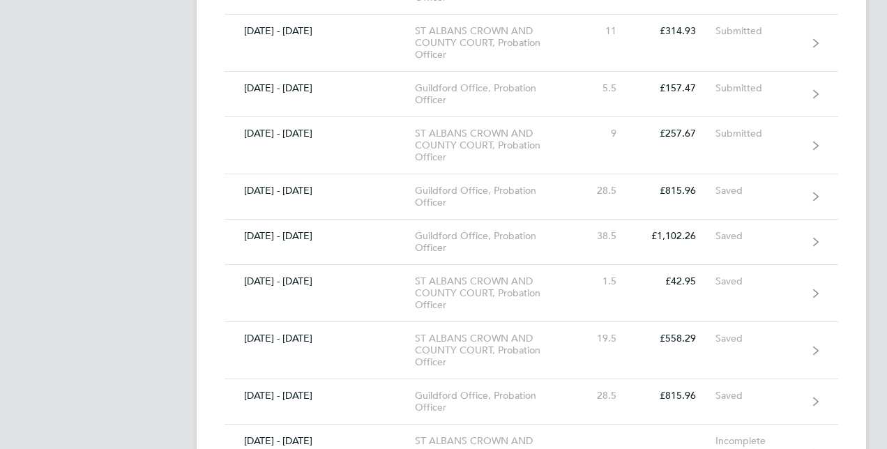
scroll to position [418, 0]
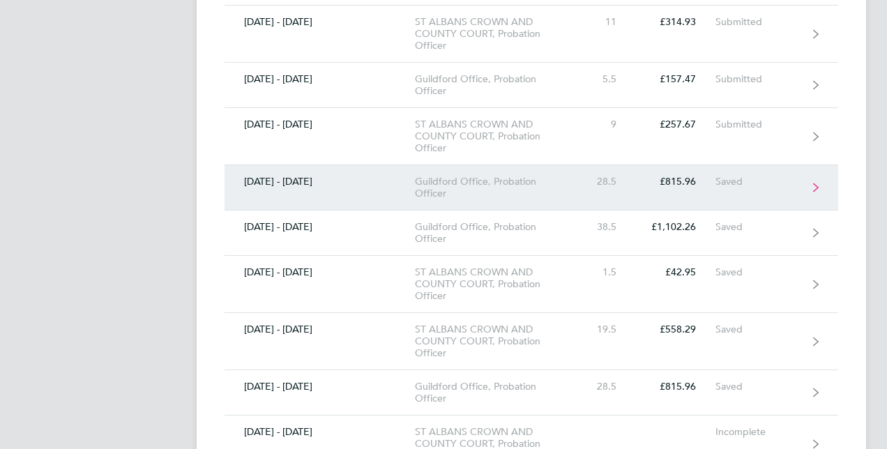
click at [291, 193] on link "[DATE] - [DATE] [GEOGRAPHIC_DATA] Office, Probation Officer 28.5 £815.96 Saved" at bounding box center [530, 187] width 613 height 45
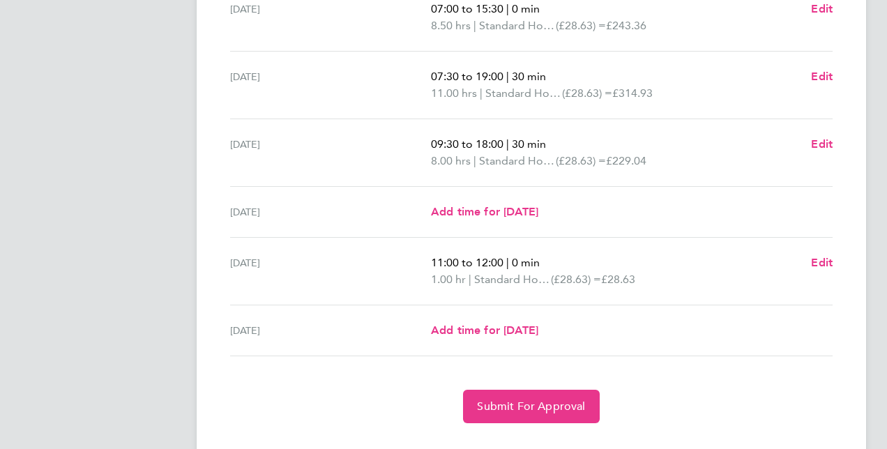
scroll to position [483, 0]
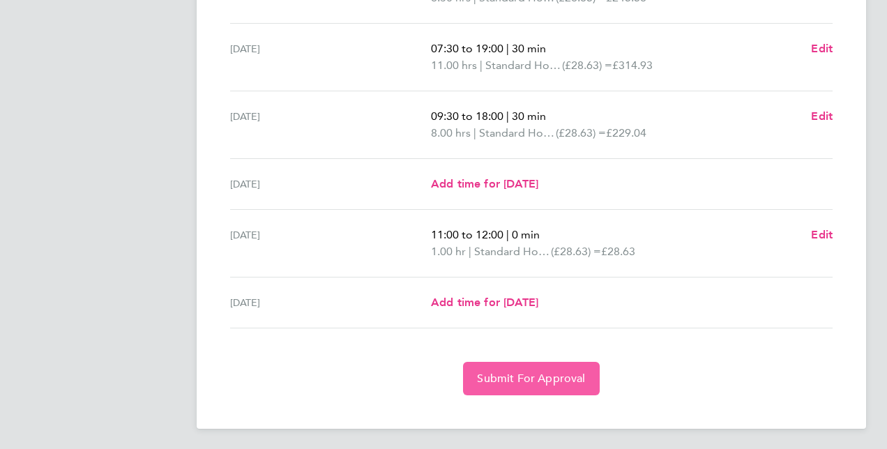
click at [469, 369] on button "Submit For Approval" at bounding box center [531, 378] width 136 height 33
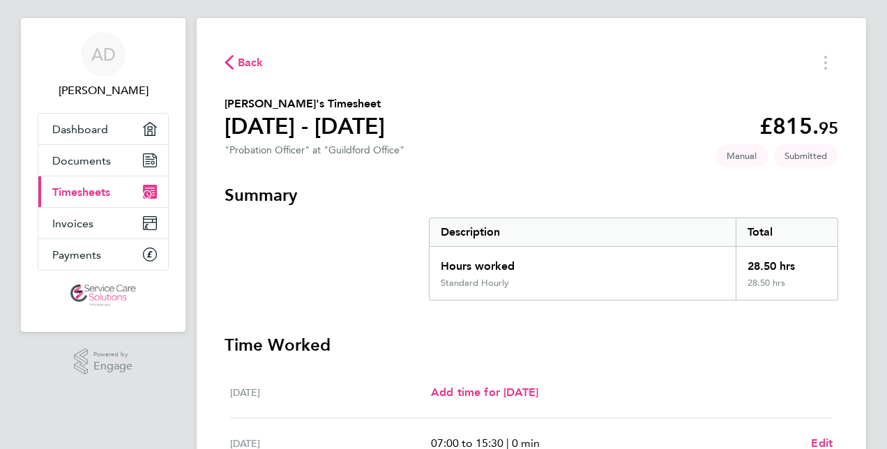
scroll to position [0, 0]
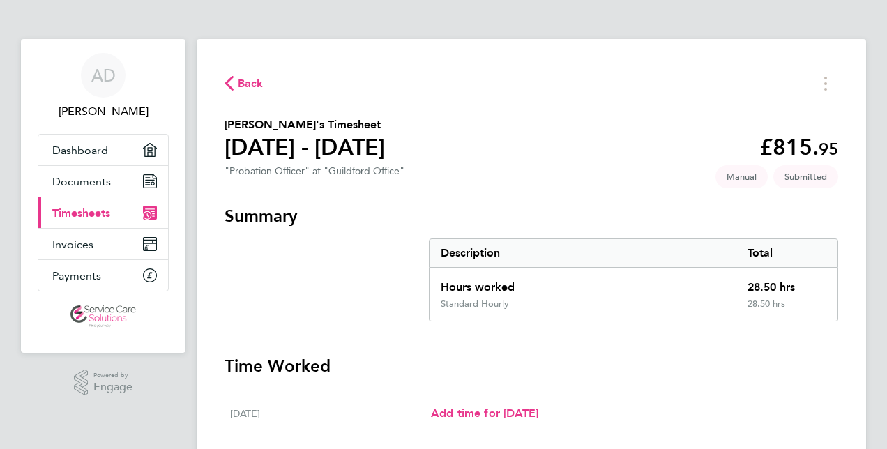
click at [240, 86] on span "Back" at bounding box center [251, 83] width 26 height 17
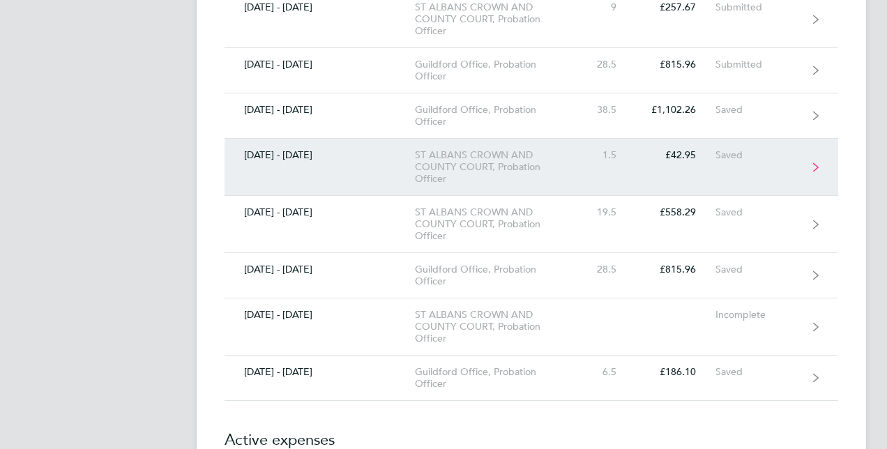
scroll to position [558, 0]
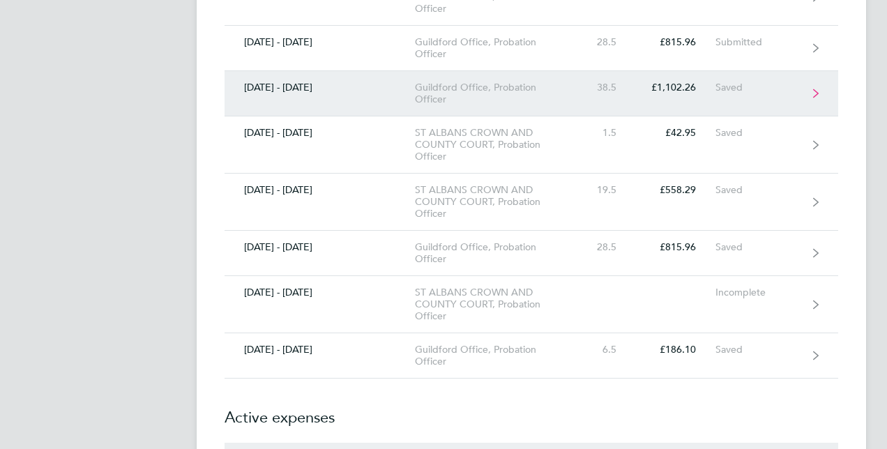
click at [322, 96] on link "[DATE] - [DATE] Guildford Office, Probation Officer 38.5 £1,102.26 Saved" at bounding box center [530, 93] width 613 height 45
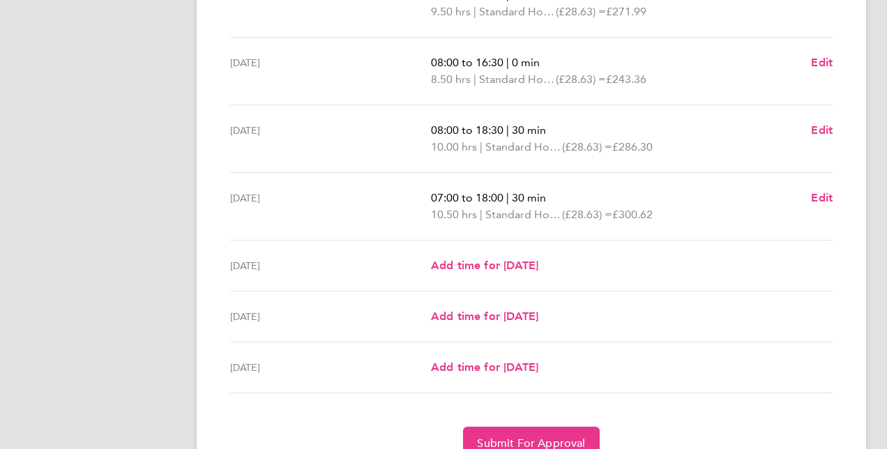
scroll to position [483, 0]
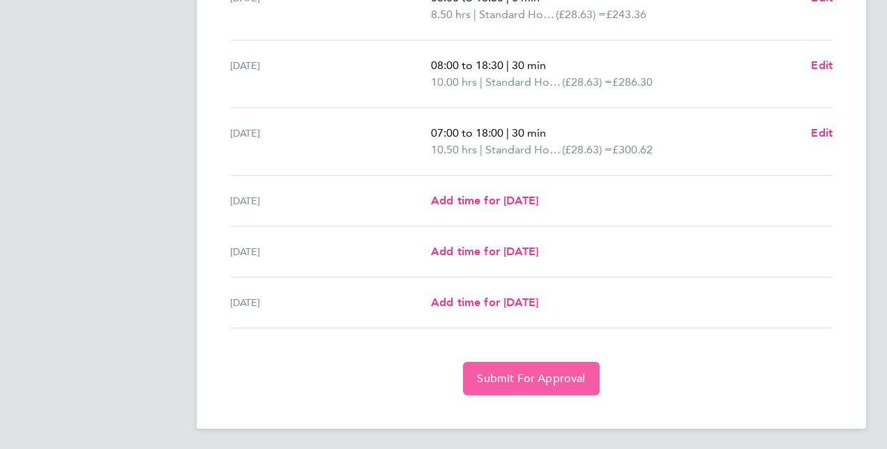
click at [481, 382] on span "Submit For Approval" at bounding box center [531, 379] width 108 height 14
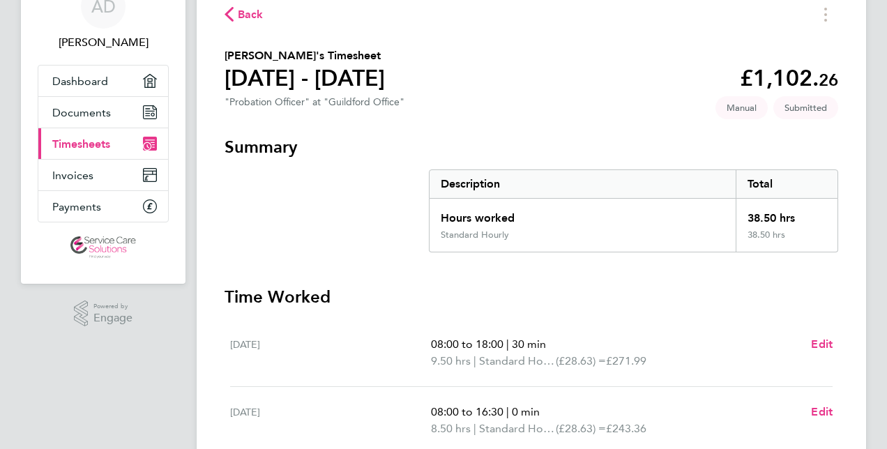
scroll to position [68, 0]
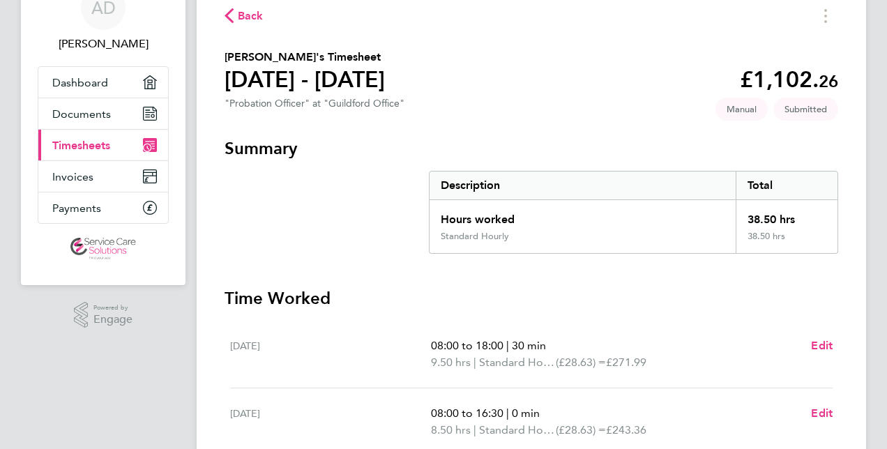
click at [243, 16] on span "Back" at bounding box center [251, 16] width 26 height 17
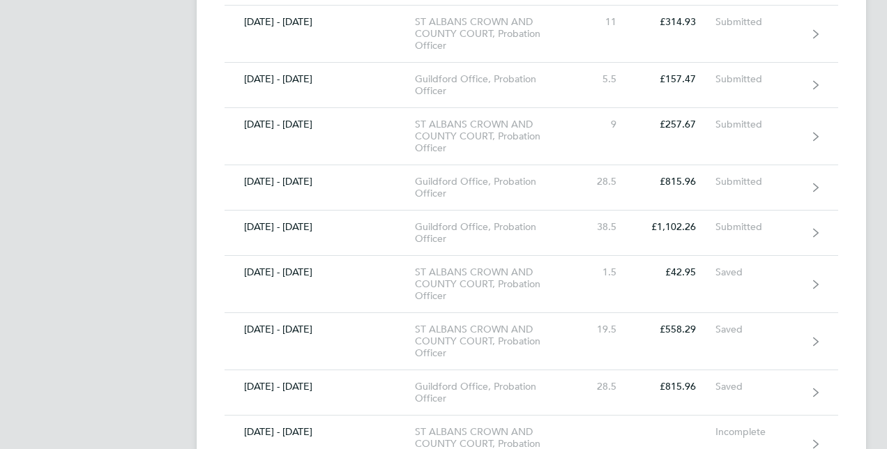
scroll to position [558, 0]
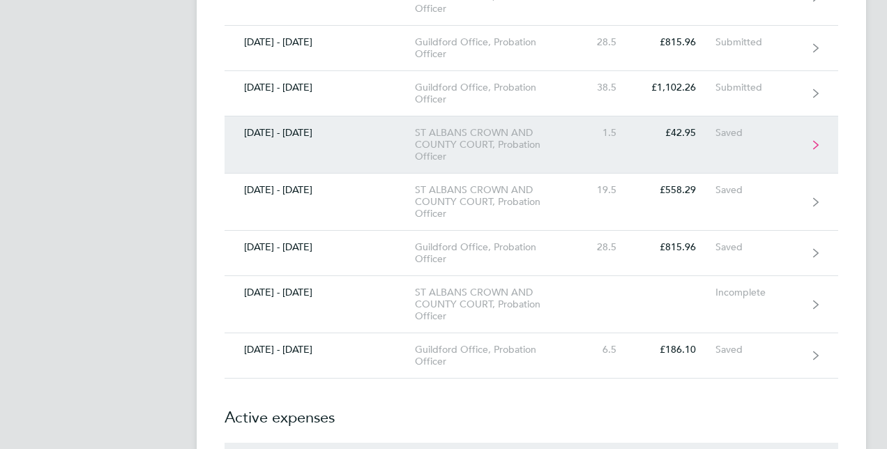
click at [305, 137] on link "[DATE] - [DATE] ST ALBANS CROWN AND COUNTY COURT, Probation Officer 1.5 £42.95 …" at bounding box center [530, 144] width 613 height 57
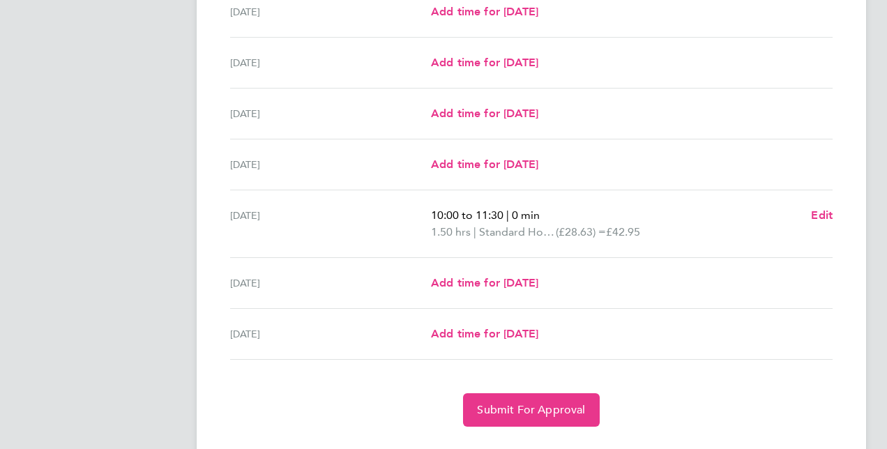
scroll to position [433, 0]
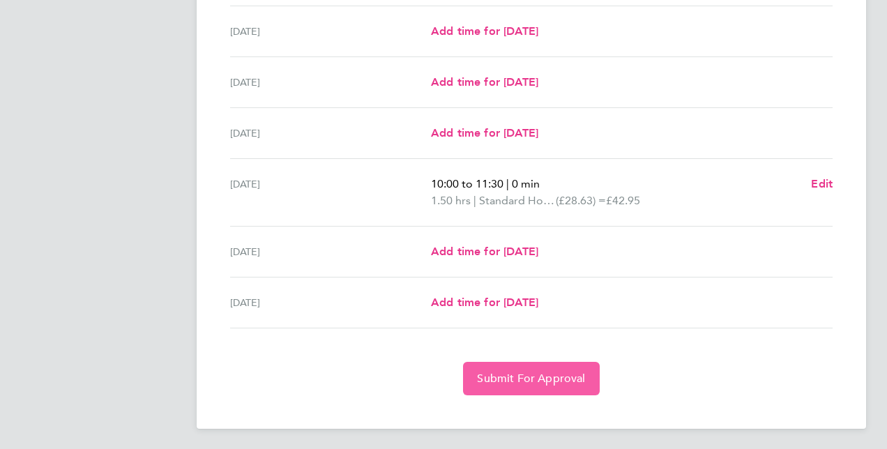
click at [481, 376] on span "Submit For Approval" at bounding box center [531, 379] width 108 height 14
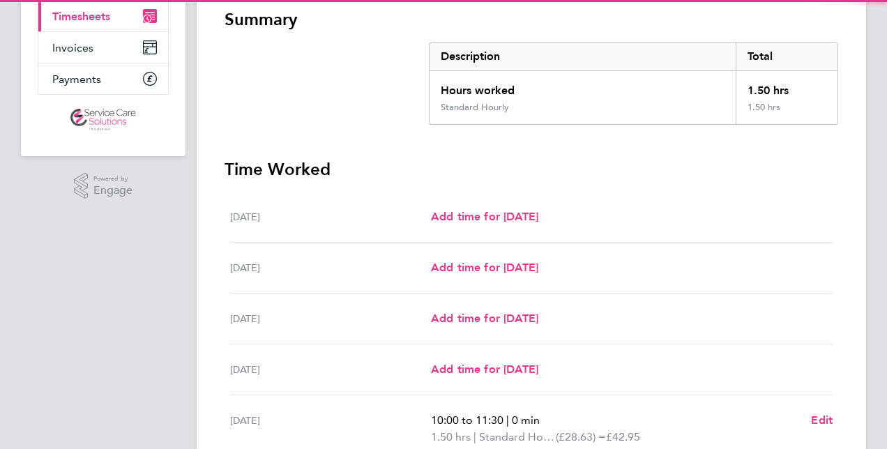
scroll to position [17, 0]
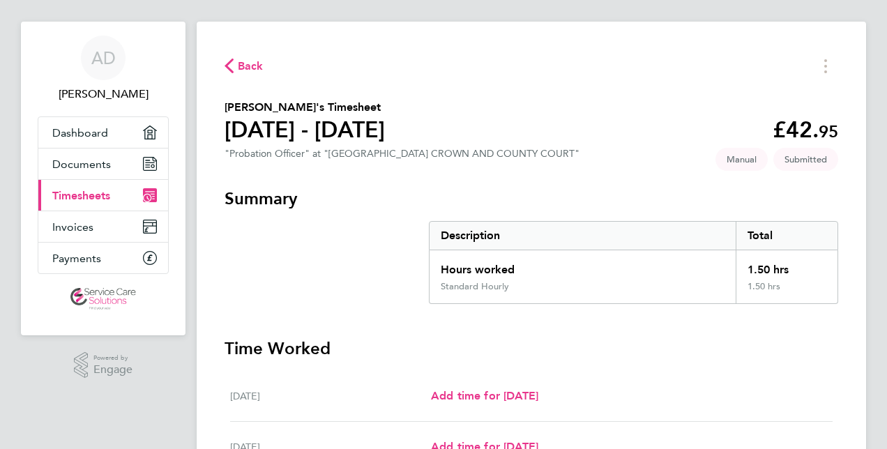
click at [252, 62] on span "Back" at bounding box center [251, 66] width 26 height 17
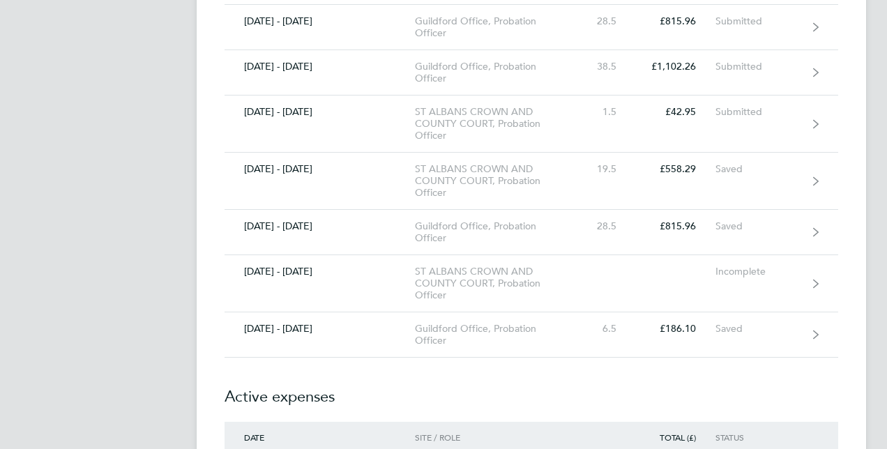
scroll to position [558, 0]
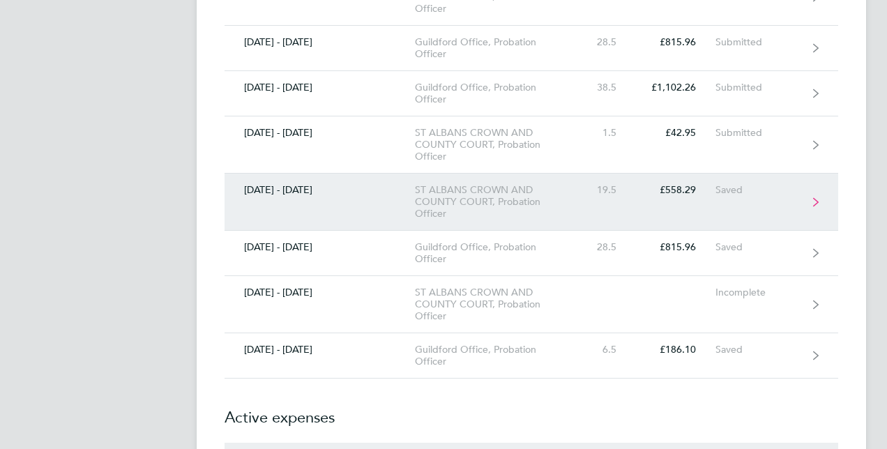
click at [295, 209] on link "[DATE] - [DATE] ST ALBANS CROWN AND COUNTY COURT, Probation Officer 19.5 £558.2…" at bounding box center [530, 202] width 613 height 57
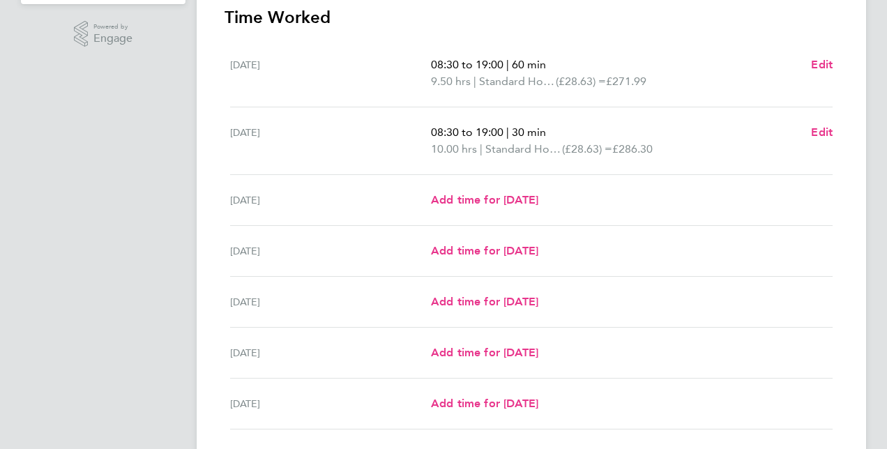
scroll to position [418, 0]
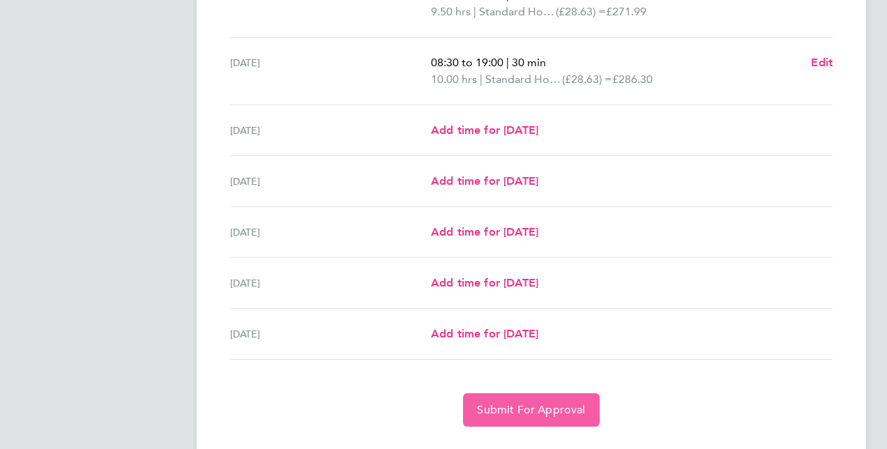
click at [501, 406] on span "Submit For Approval" at bounding box center [531, 410] width 108 height 14
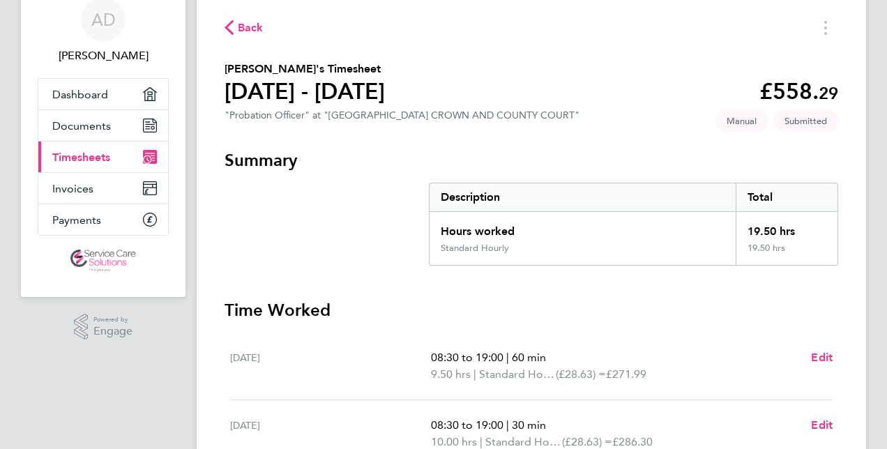
scroll to position [34, 0]
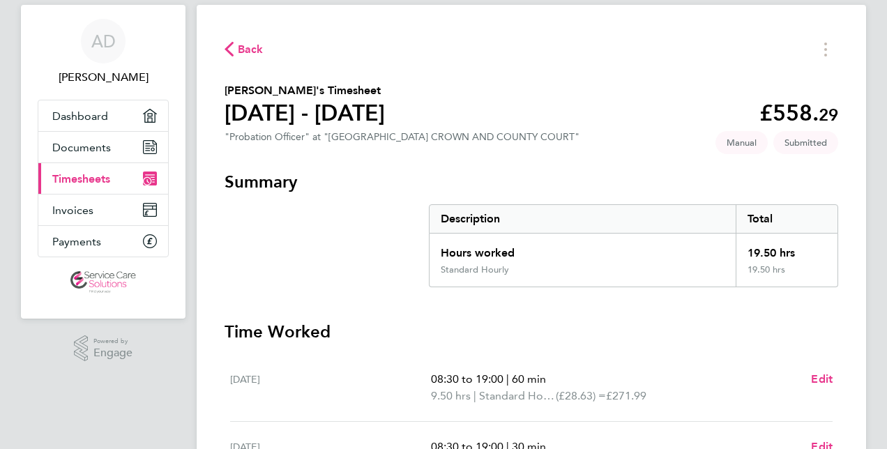
click at [252, 50] on span "Back" at bounding box center [251, 49] width 26 height 17
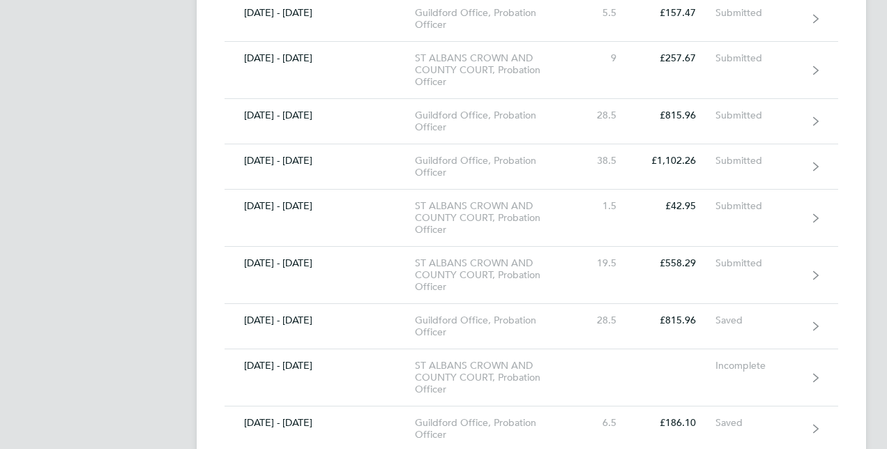
scroll to position [558, 0]
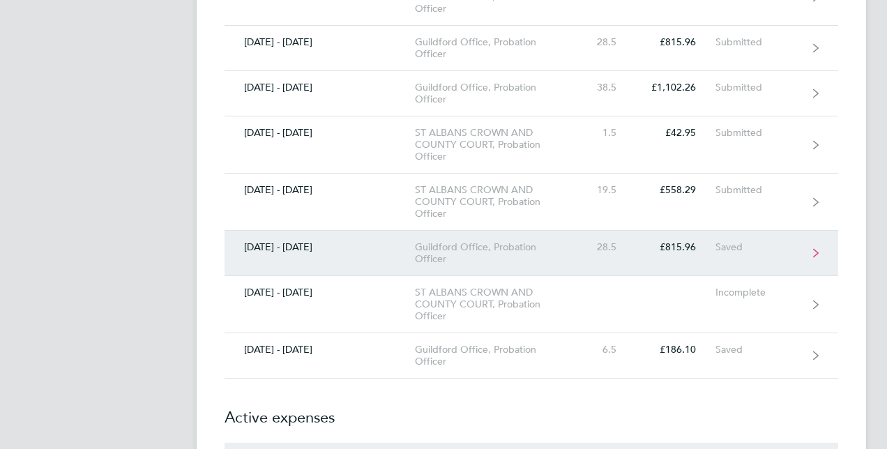
click at [381, 242] on div "[DATE] - [DATE]" at bounding box center [319, 247] width 190 height 12
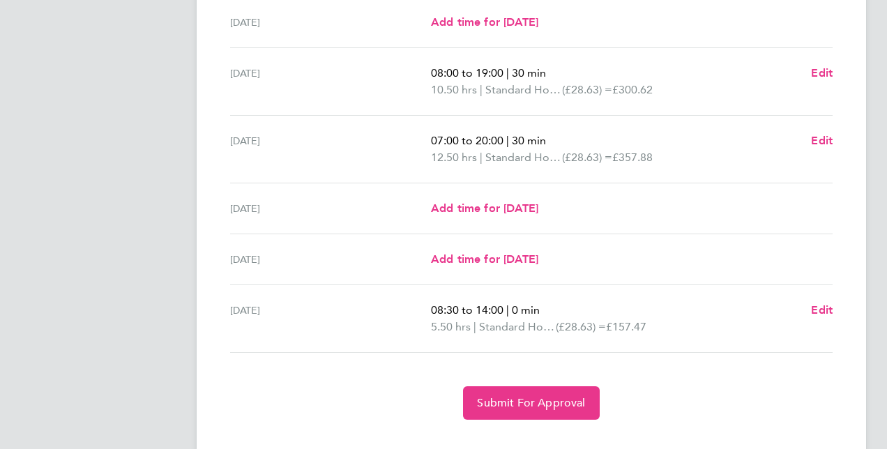
scroll to position [466, 0]
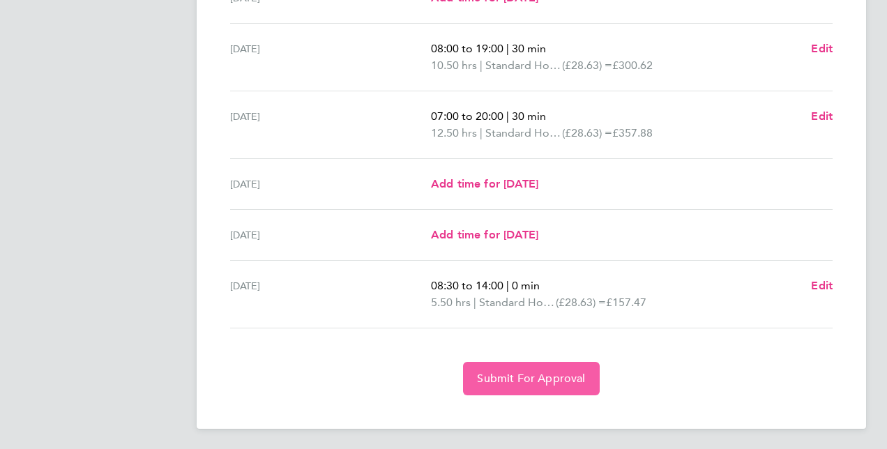
click at [498, 376] on span "Submit For Approval" at bounding box center [531, 379] width 108 height 14
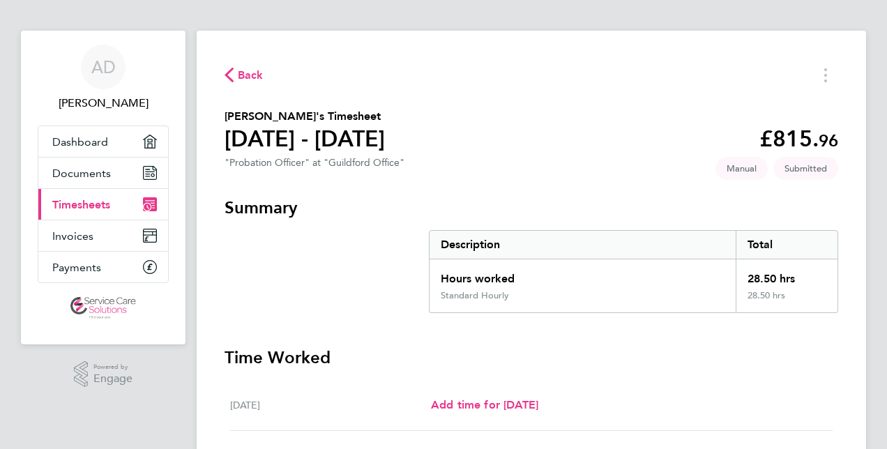
scroll to position [0, 0]
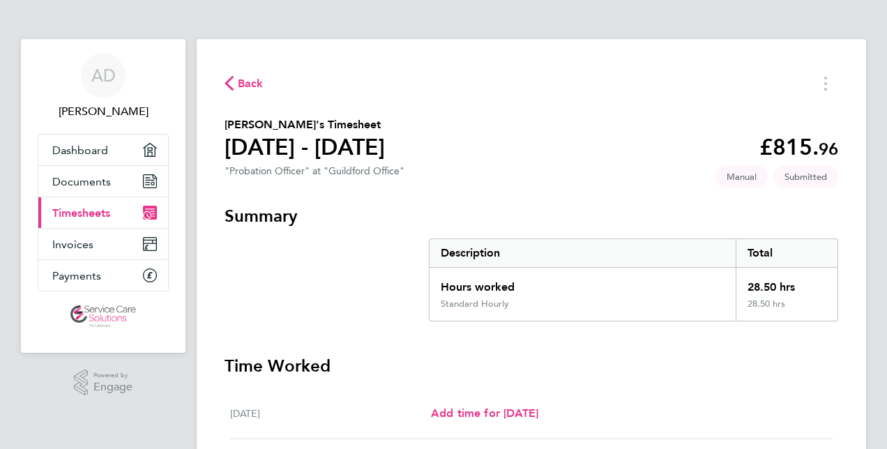
click at [257, 82] on span "Back" at bounding box center [251, 83] width 26 height 17
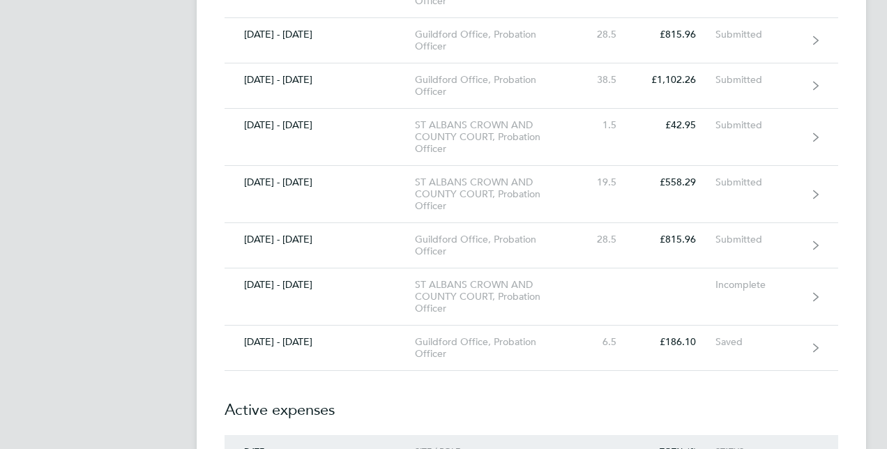
scroll to position [627, 0]
